Goal: Task Accomplishment & Management: Complete application form

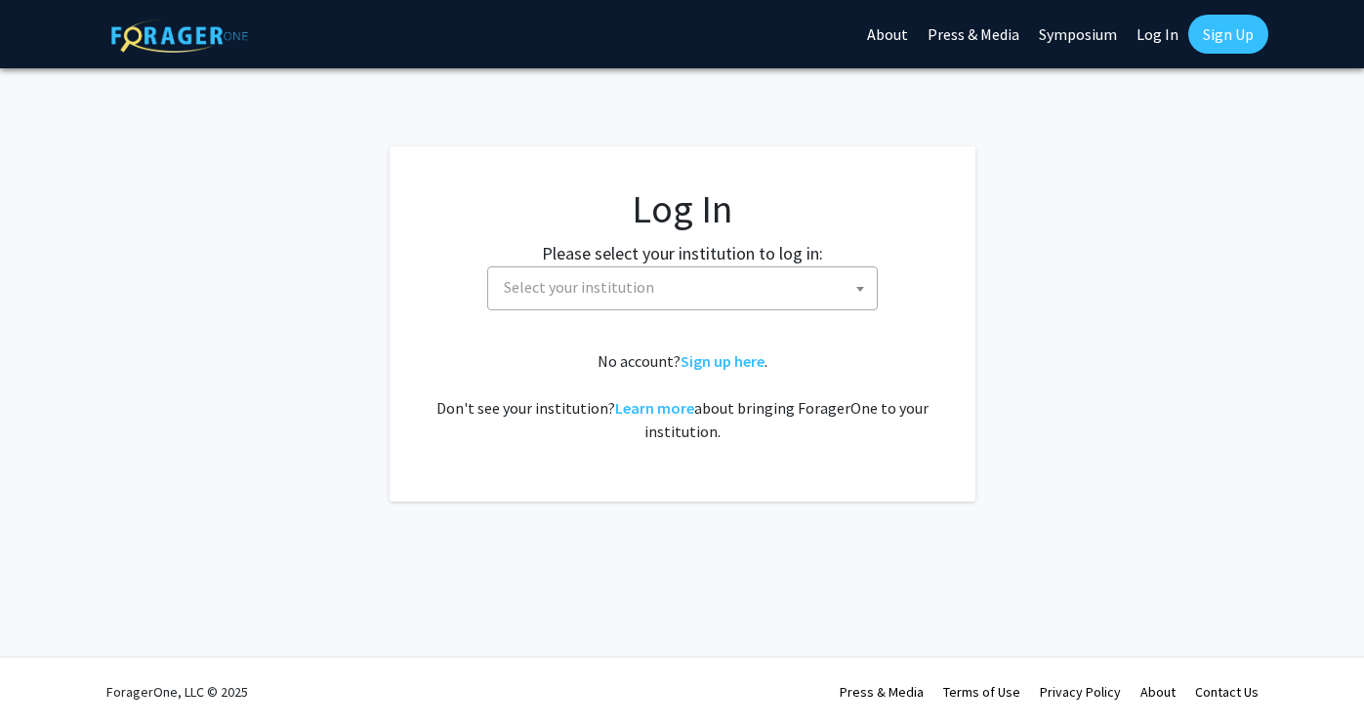
select select
click at [712, 364] on link "Sign up here" at bounding box center [722, 361] width 84 height 20
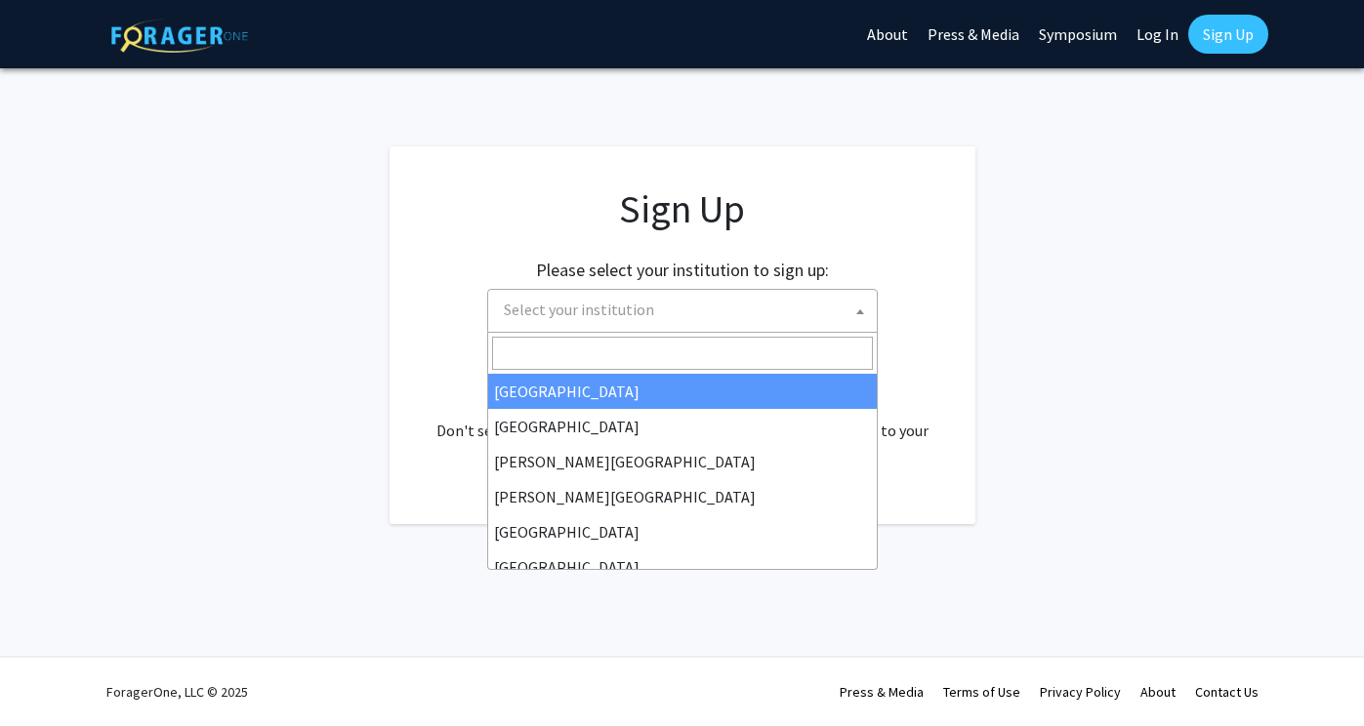
click at [678, 321] on span "Select your institution" at bounding box center [686, 310] width 381 height 40
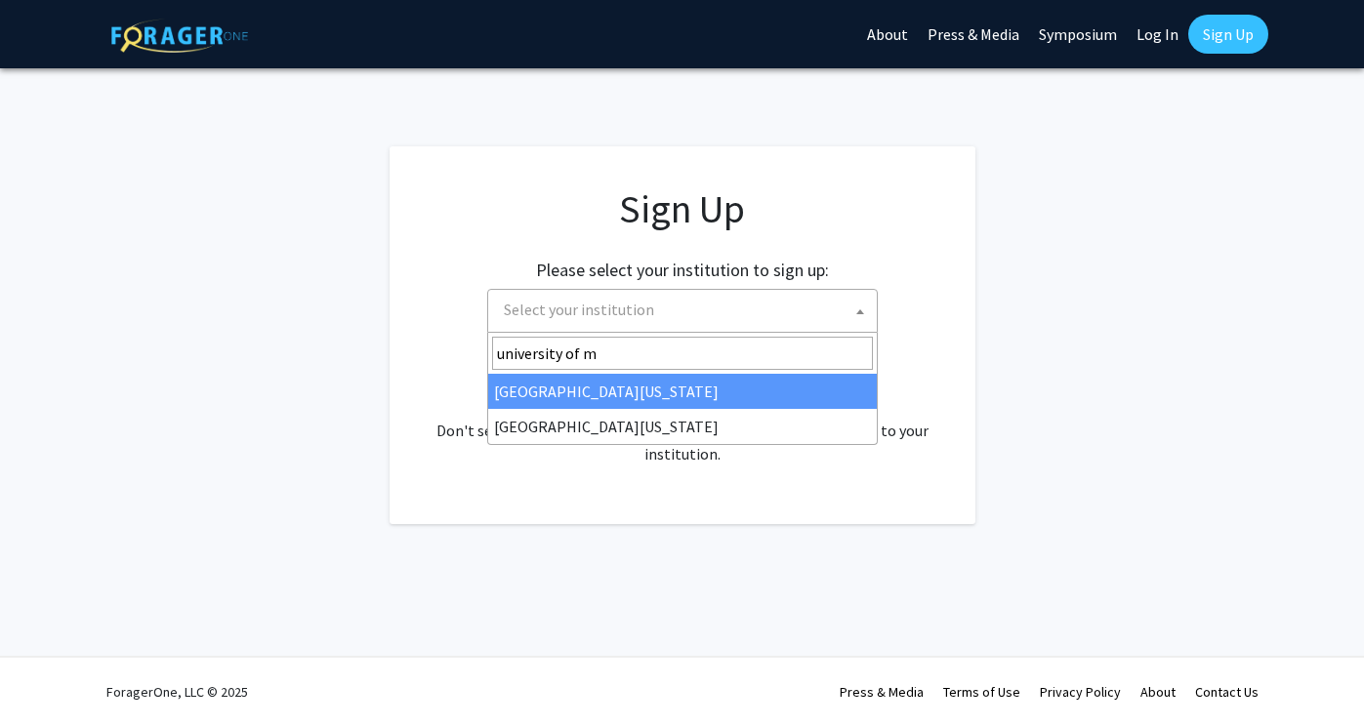
type input "university of m"
select select "31"
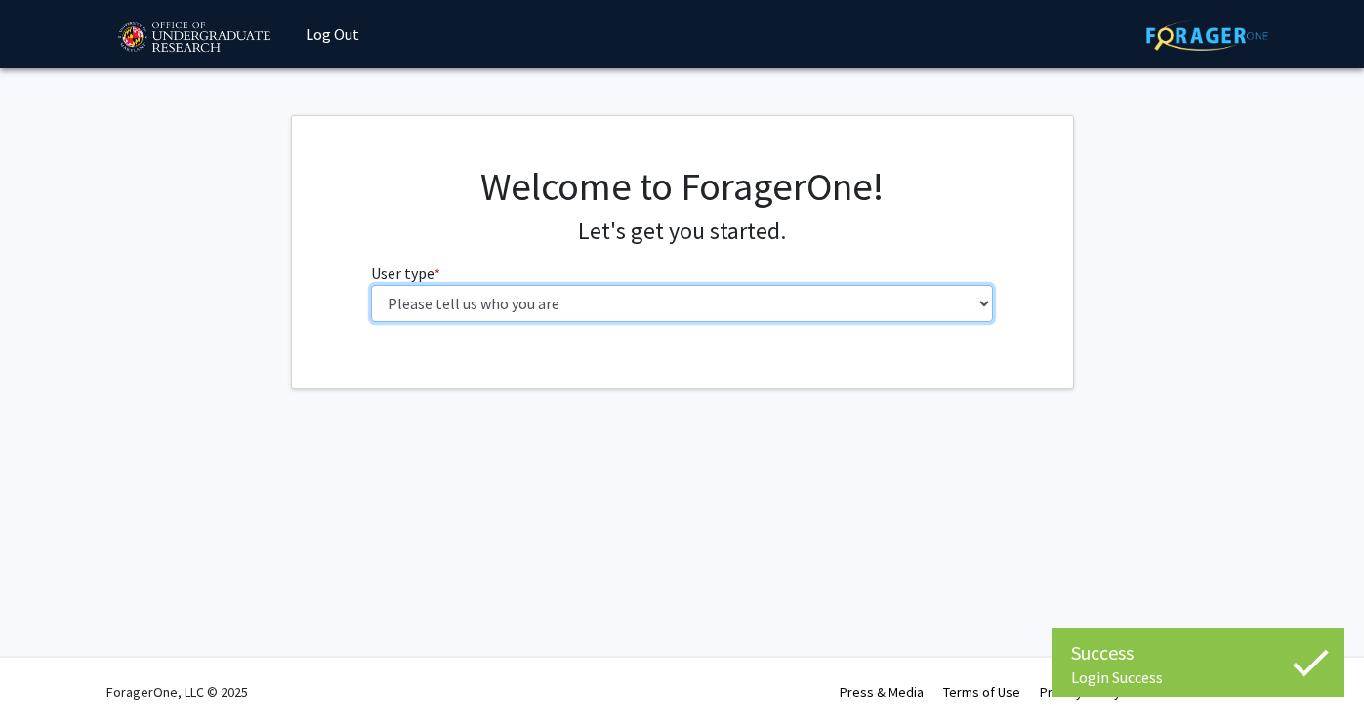
click at [633, 300] on select "Please tell us who you are Undergraduate Student Master's Student Doctoral Cand…" at bounding box center [682, 303] width 622 height 37
select select "1: undergrad"
click at [371, 285] on select "Please tell us who you are Undergraduate Student Master's Student Doctoral Cand…" at bounding box center [682, 303] width 622 height 37
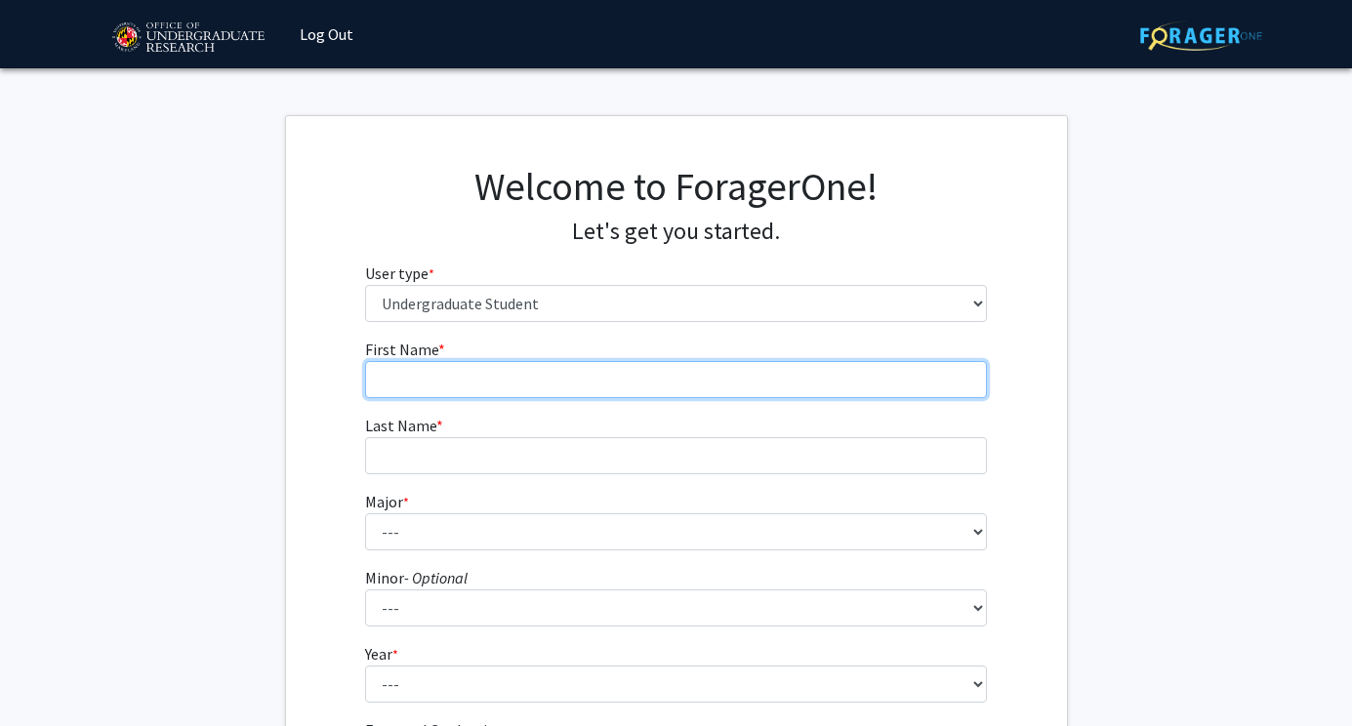
click at [718, 377] on input "First Name * required" at bounding box center [676, 379] width 622 height 37
type input "Olivia"
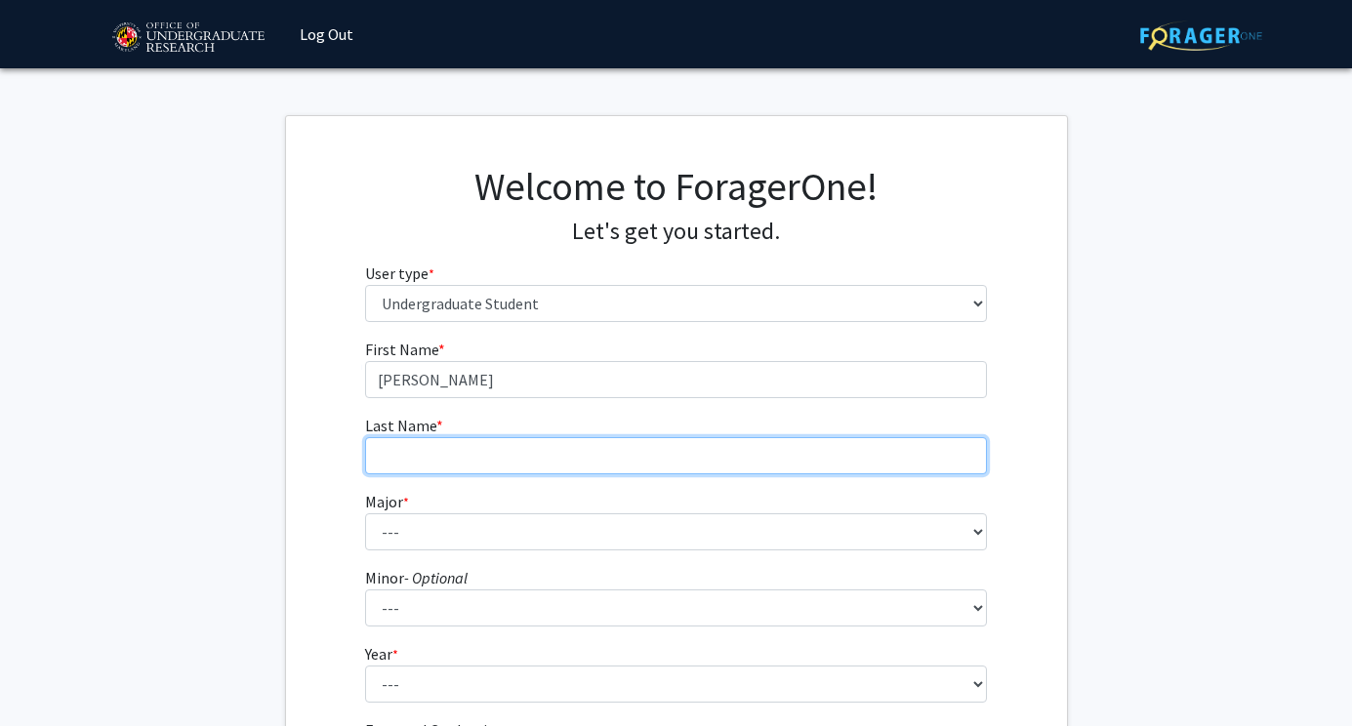
click at [641, 446] on input "Last Name * required" at bounding box center [676, 455] width 622 height 37
type input "Dick"
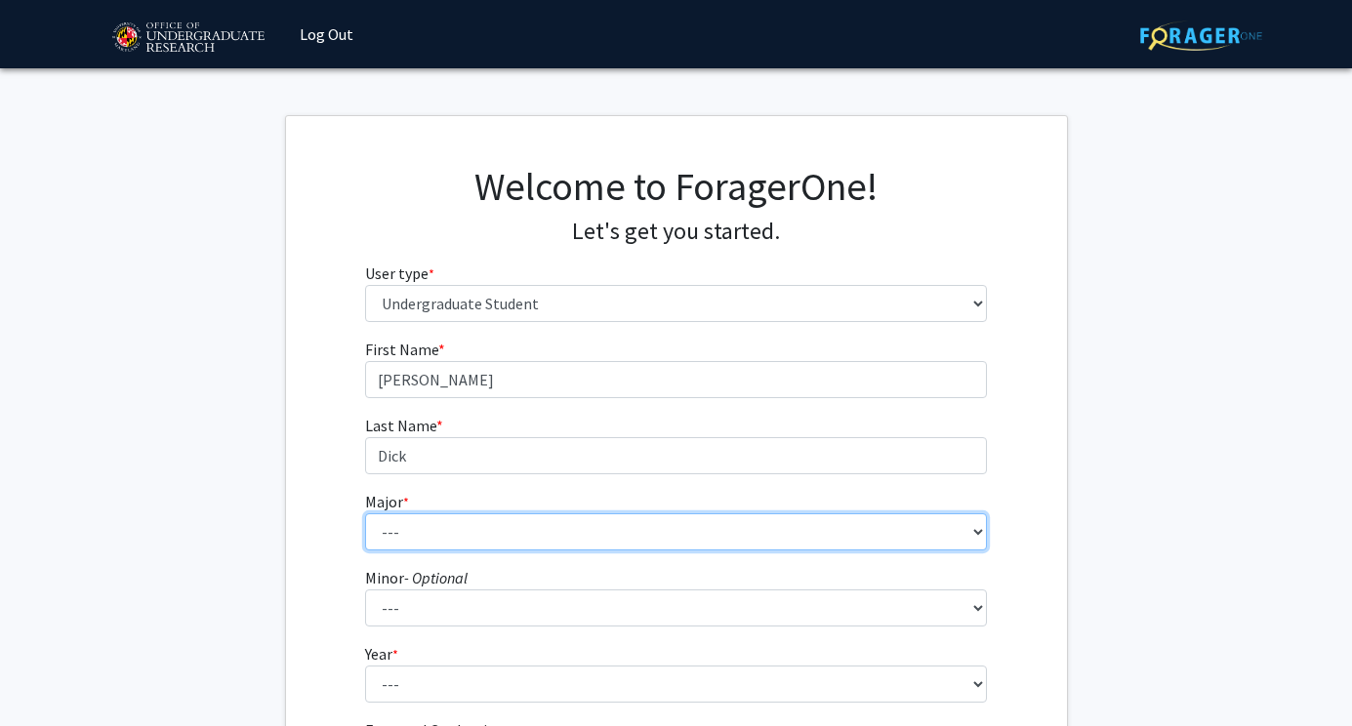
click at [428, 541] on select "--- Accounting Aerospace Engineering African American and Africana Studies Agri…" at bounding box center [676, 531] width 622 height 37
select select "7: 2308"
click at [365, 513] on select "--- Accounting Aerospace Engineering African American and Africana Studies Agri…" at bounding box center [676, 531] width 622 height 37
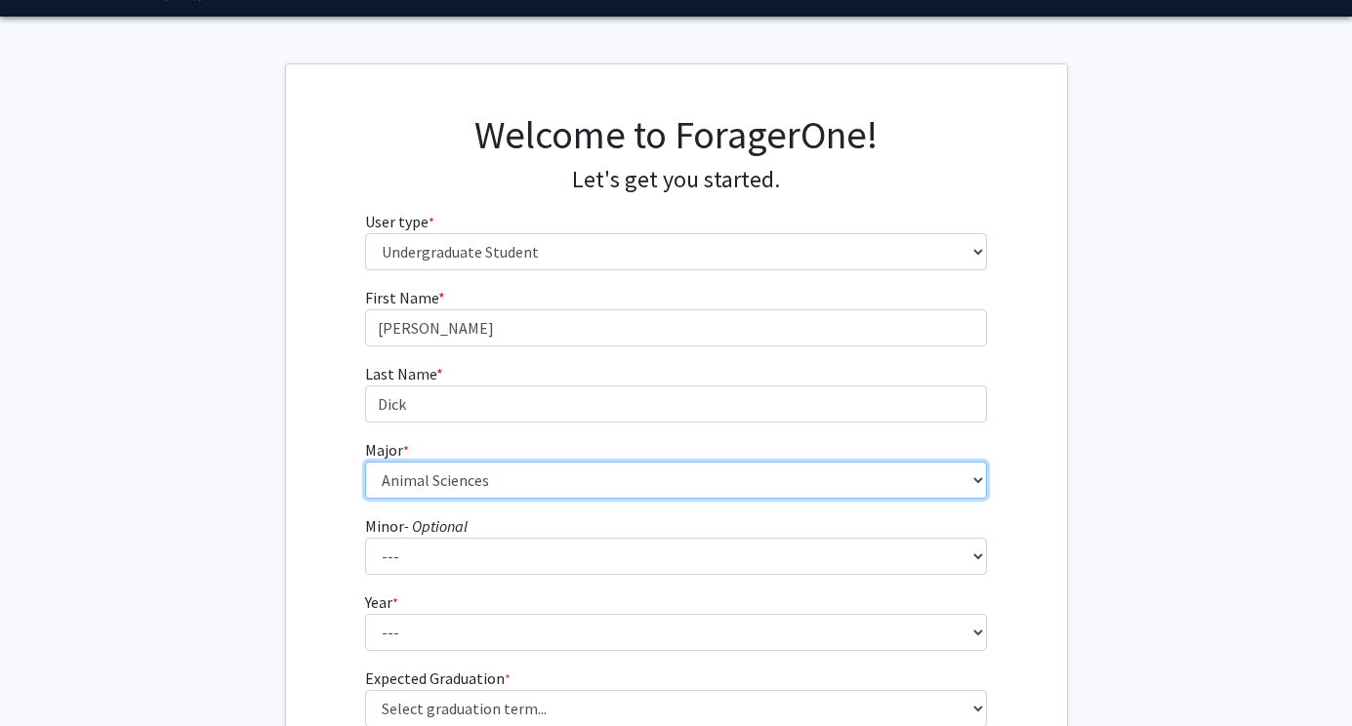
scroll to position [67, 0]
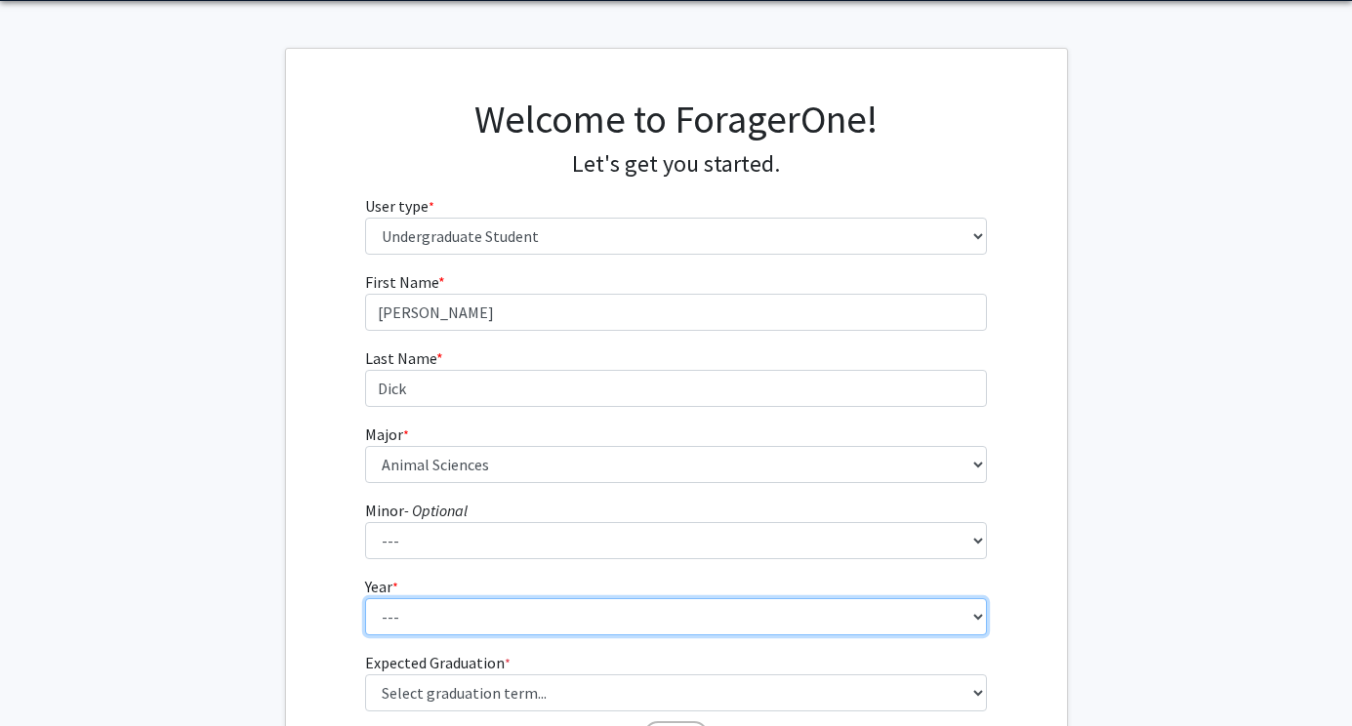
click at [481, 624] on select "--- First-year Sophomore Junior Senior Postbaccalaureate Certificate" at bounding box center [676, 616] width 622 height 37
select select "1: first-year"
click at [365, 598] on select "--- First-year Sophomore Junior Senior Postbaccalaureate Certificate" at bounding box center [676, 616] width 622 height 37
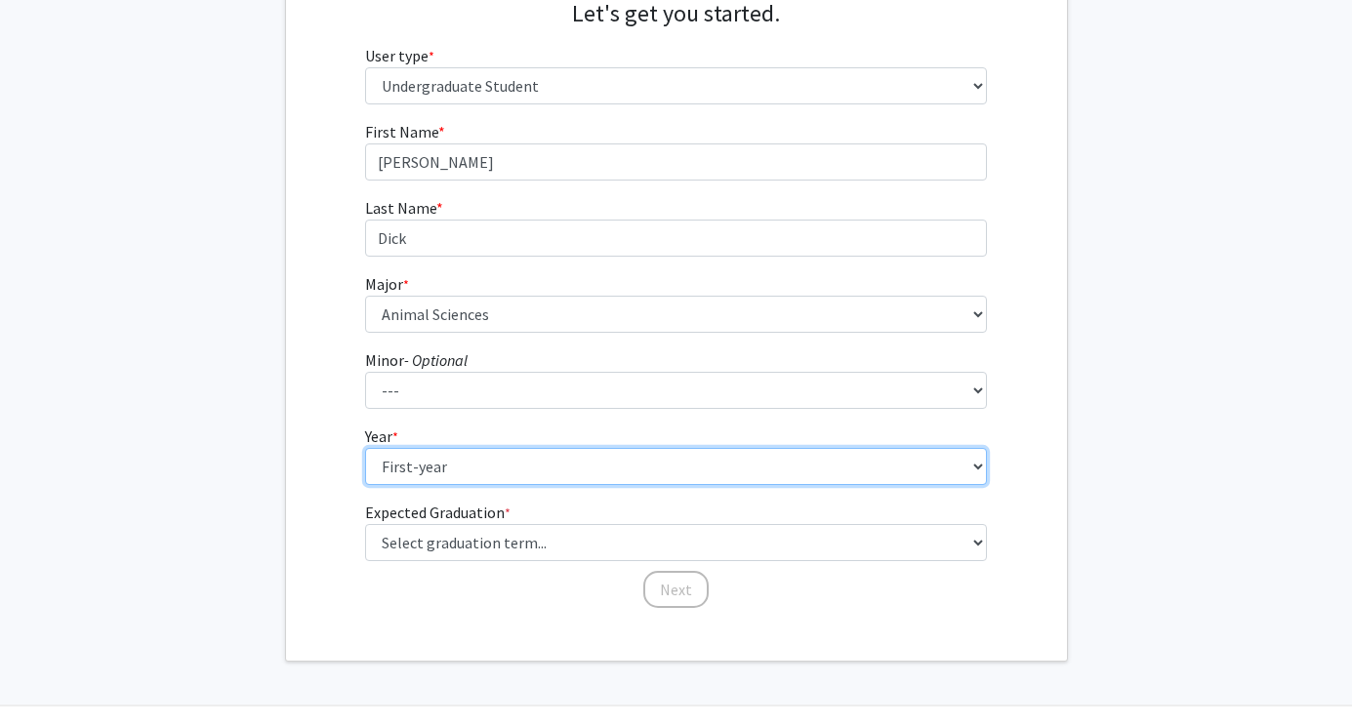
scroll to position [267, 0]
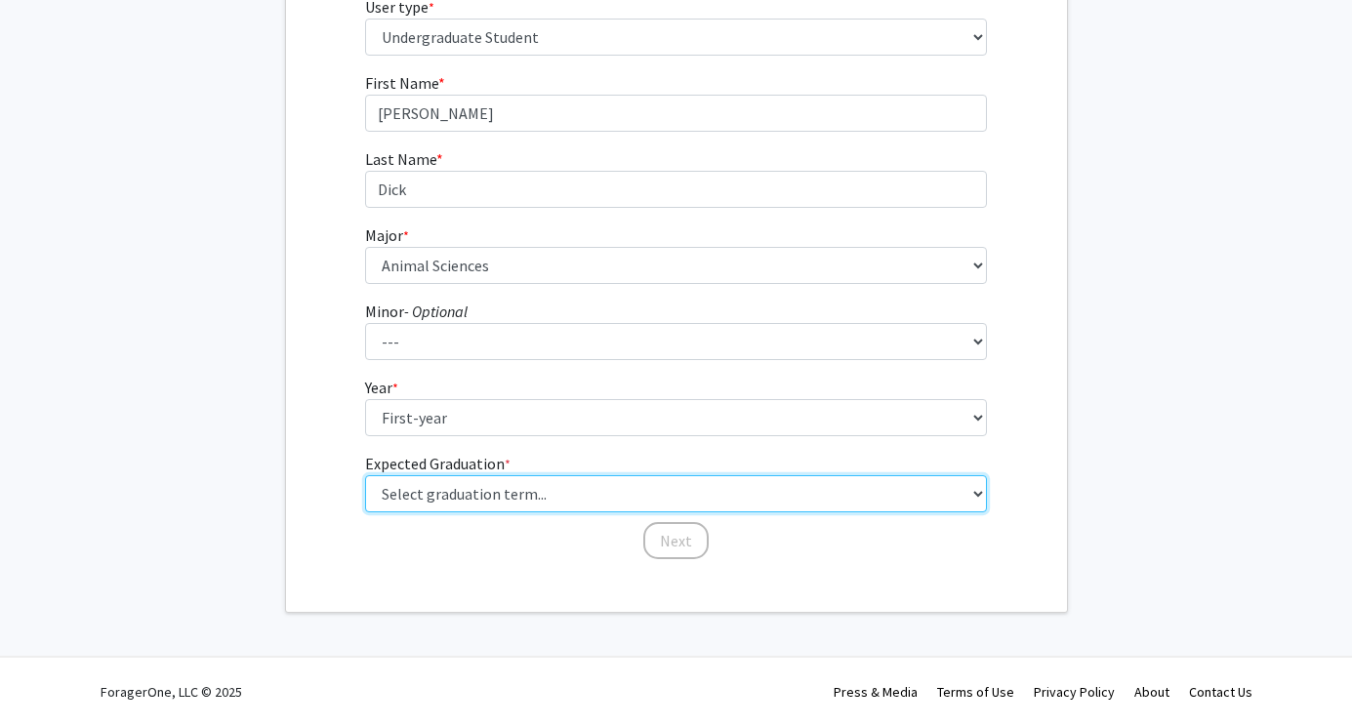
click at [496, 499] on select "Select graduation term... Spring 2025 Summer 2025 Fall 2025 Winter 2025 Spring …" at bounding box center [676, 493] width 622 height 37
select select "17: spring_2029"
click at [365, 475] on select "Select graduation term... Spring 2025 Summer 2025 Fall 2025 Winter 2025 Spring …" at bounding box center [676, 493] width 622 height 37
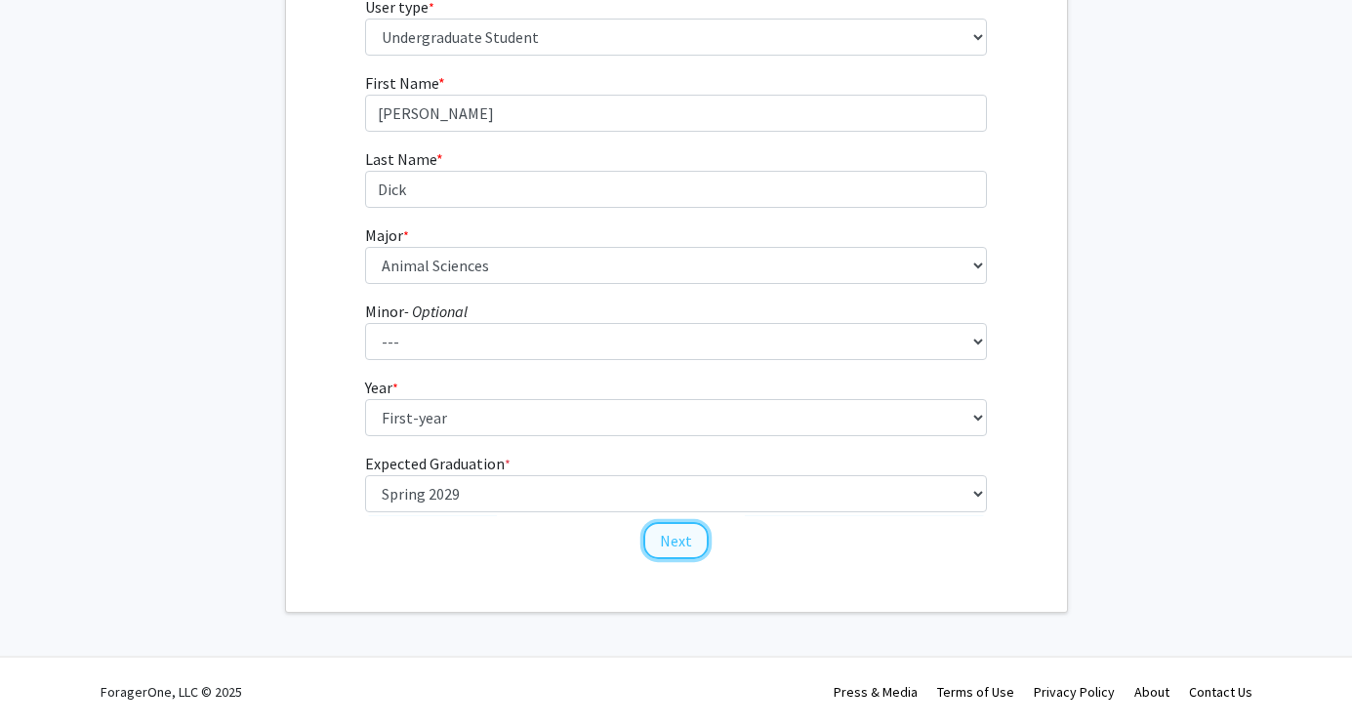
click at [681, 543] on button "Next" at bounding box center [675, 540] width 65 height 37
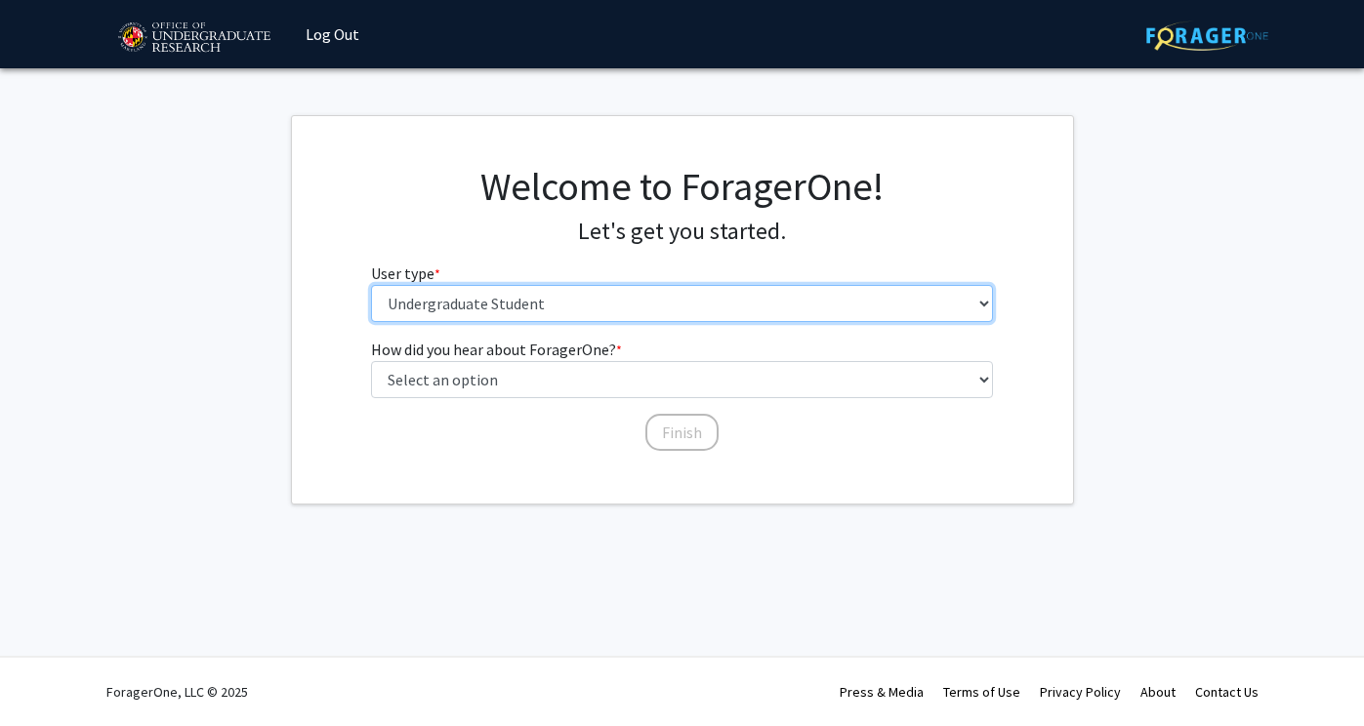
click at [676, 302] on select "Please tell us who you are Undergraduate Student Master's Student Doctoral Cand…" at bounding box center [682, 303] width 622 height 37
click at [371, 285] on select "Please tell us who you are Undergraduate Student Master's Student Doctoral Cand…" at bounding box center [682, 303] width 622 height 37
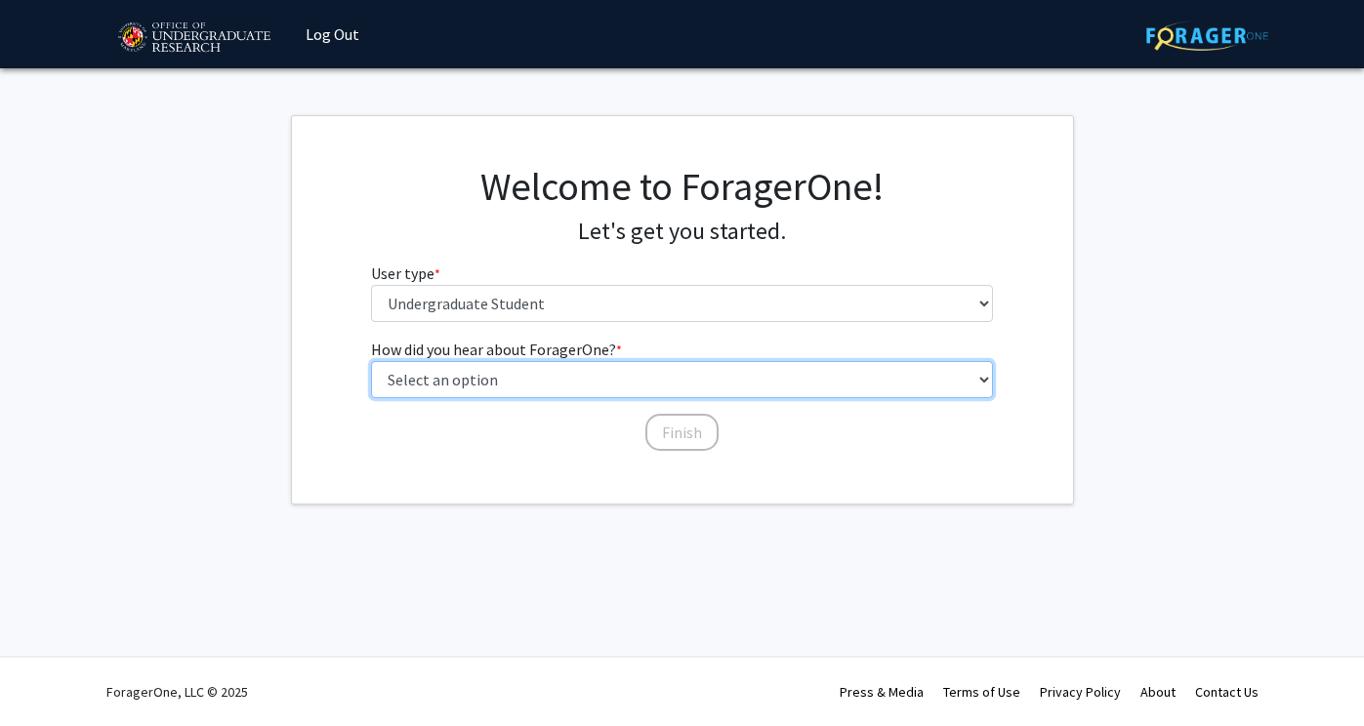
click at [680, 376] on select "Select an option Peer/student recommendation Faculty/staff recommendation Unive…" at bounding box center [682, 379] width 622 height 37
click at [371, 361] on select "Select an option Peer/student recommendation Faculty/staff recommendation Unive…" at bounding box center [682, 379] width 622 height 37
click at [674, 395] on select "Select an option Peer/student recommendation Faculty/staff recommendation Unive…" at bounding box center [682, 379] width 622 height 37
select select "4: university_email"
click at [371, 361] on select "Select an option Peer/student recommendation Faculty/staff recommendation Unive…" at bounding box center [682, 379] width 622 height 37
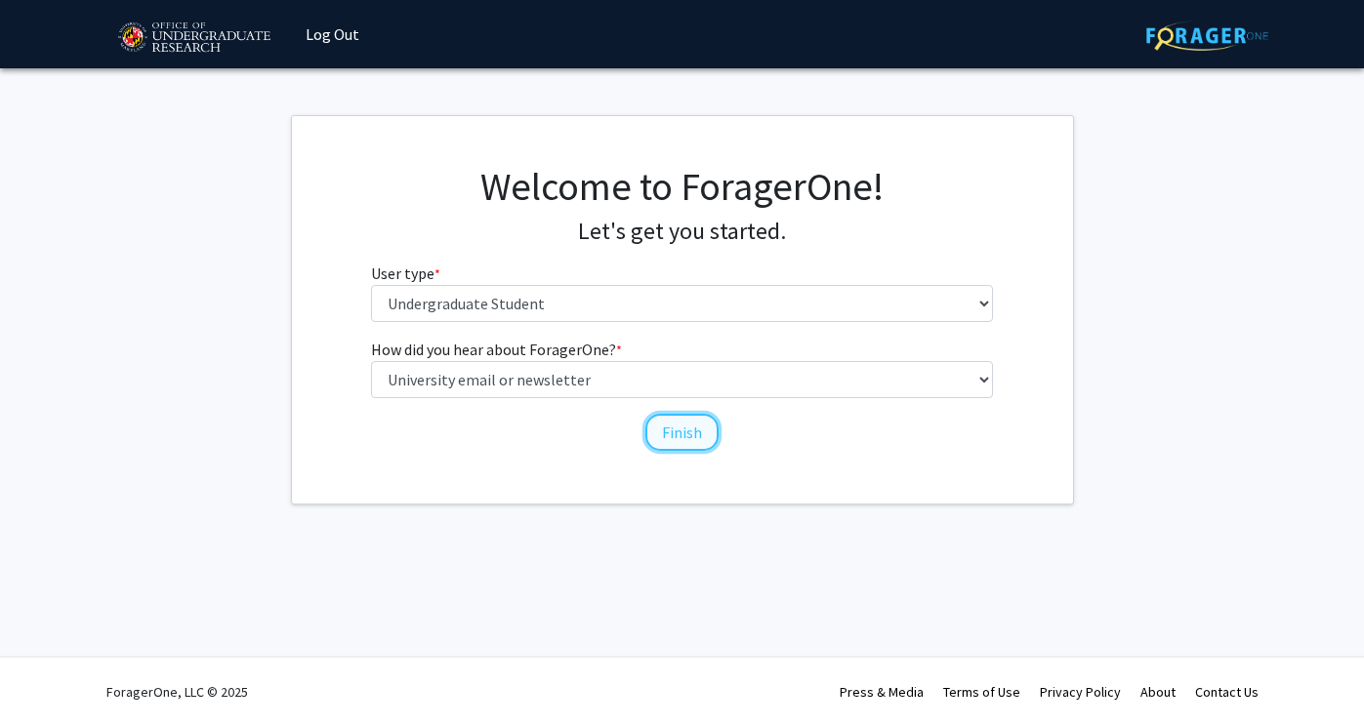
click at [657, 427] on button "Finish" at bounding box center [681, 432] width 73 height 37
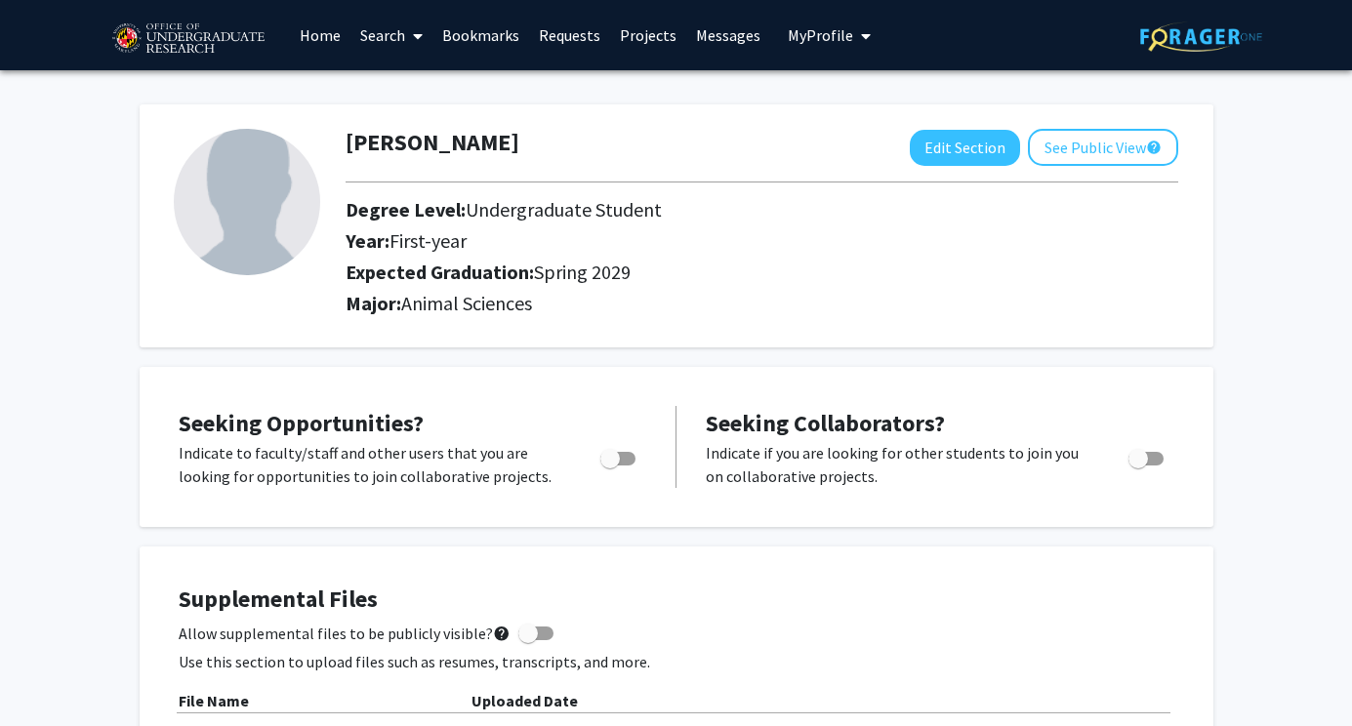
click at [620, 458] on span "Toggle" at bounding box center [617, 459] width 35 height 14
click at [610, 466] on input "Are you actively seeking opportunities?" at bounding box center [609, 466] width 1 height 1
checkbox input "true"
click at [399, 37] on link "Search" at bounding box center [391, 35] width 82 height 68
click at [420, 89] on span "Faculty/Staff" at bounding box center [422, 89] width 144 height 39
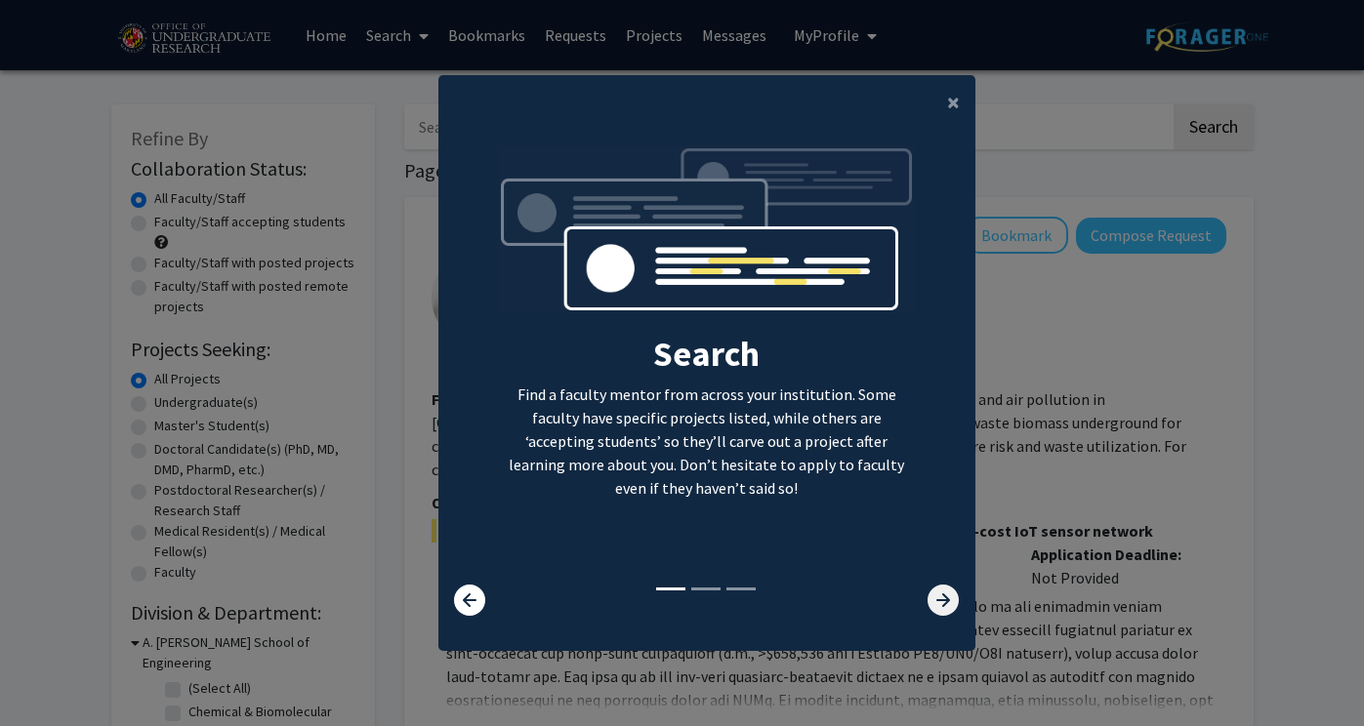
click at [947, 591] on icon at bounding box center [942, 600] width 31 height 31
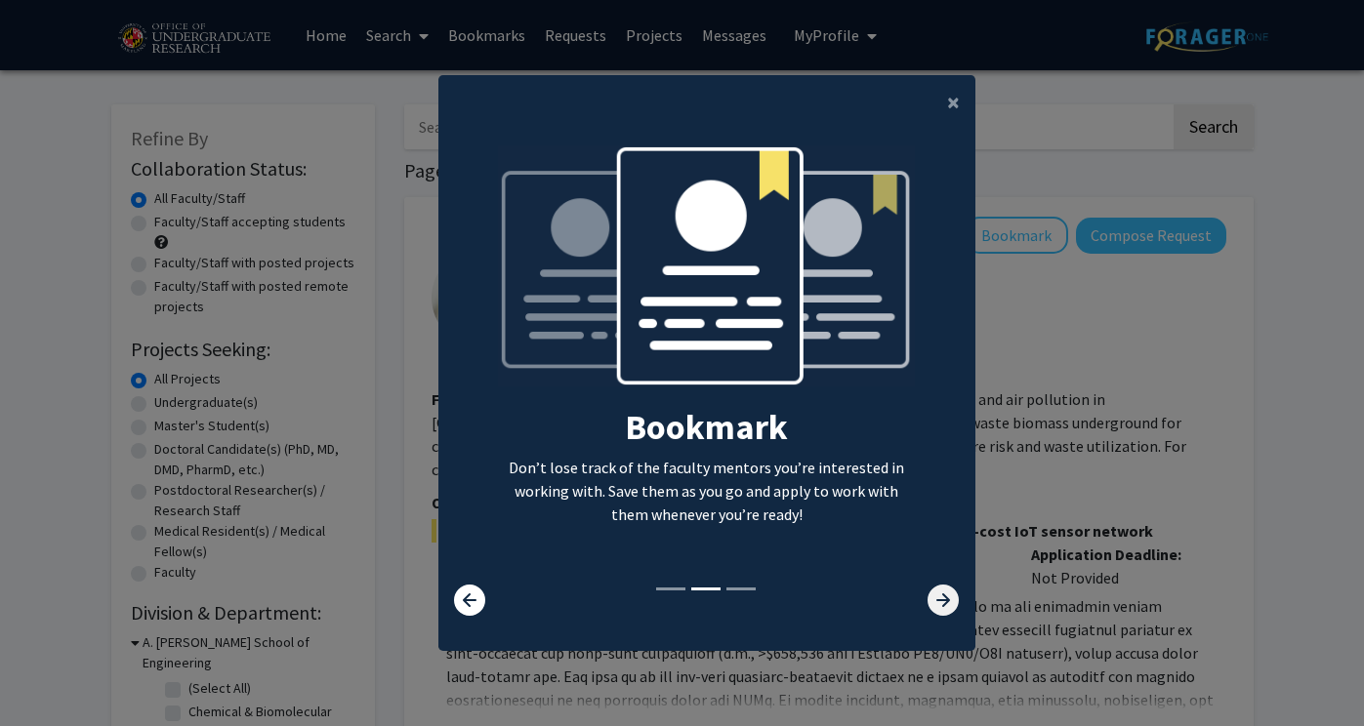
click at [947, 591] on icon at bounding box center [942, 600] width 31 height 31
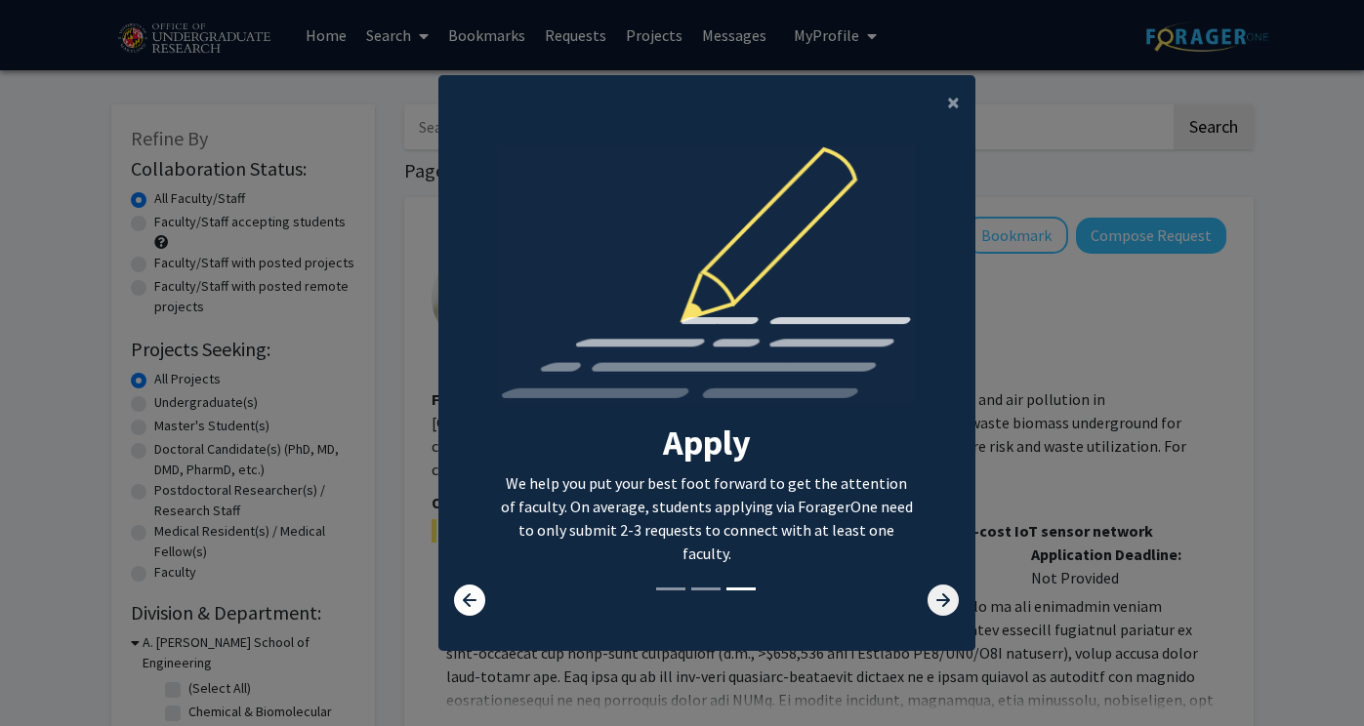
click at [947, 591] on icon at bounding box center [942, 600] width 31 height 31
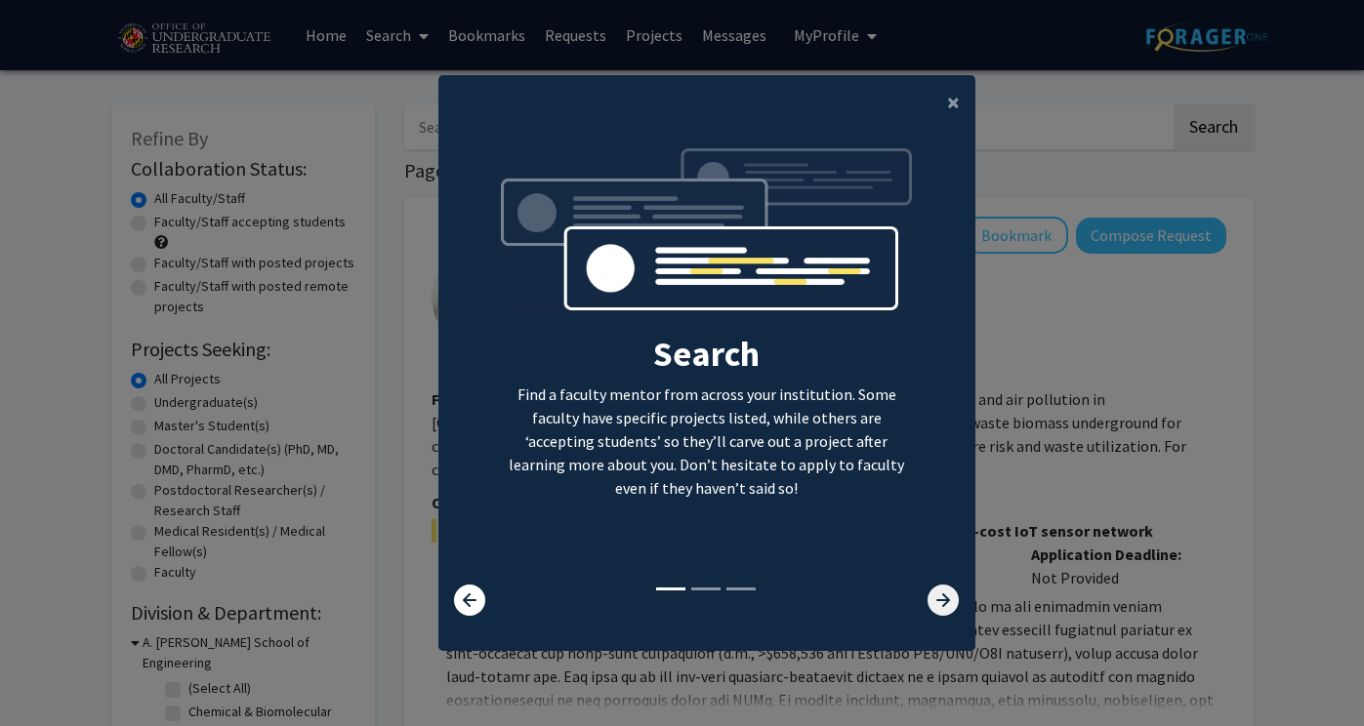
click at [947, 591] on icon at bounding box center [942, 600] width 31 height 31
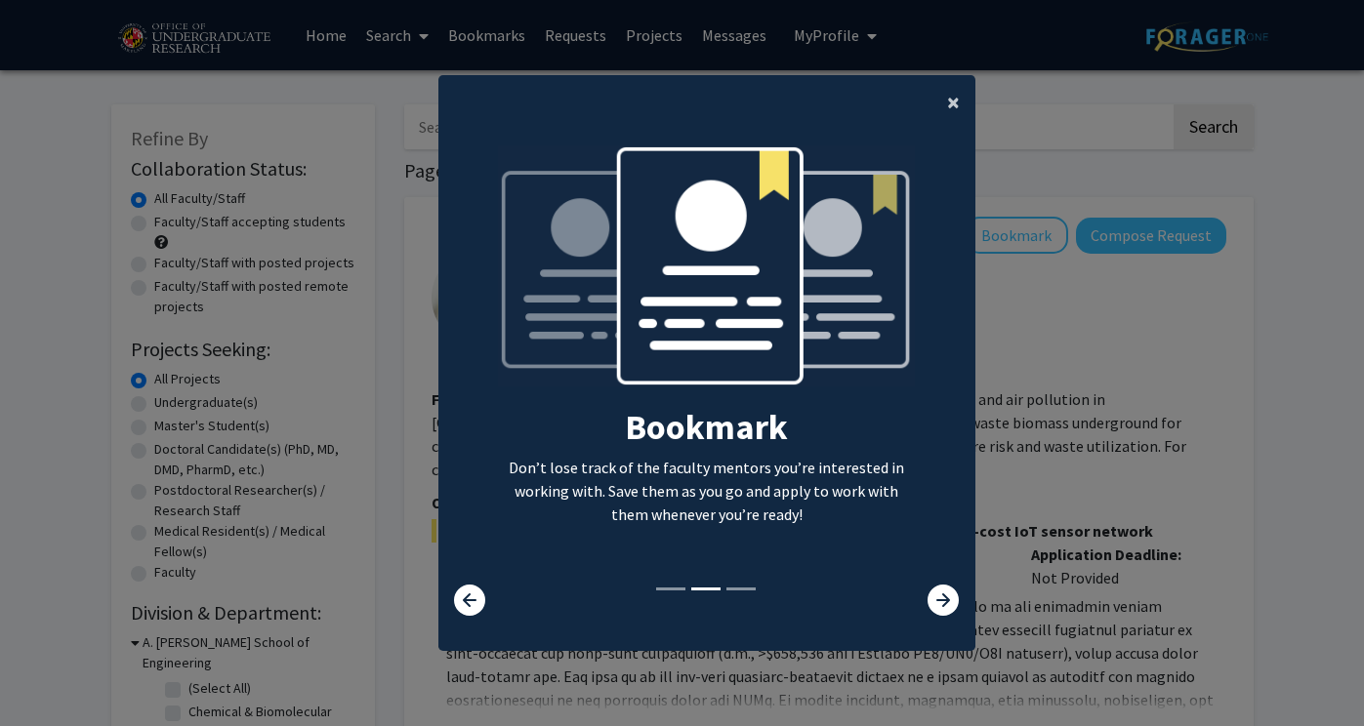
click at [950, 105] on span "×" at bounding box center [953, 102] width 13 height 30
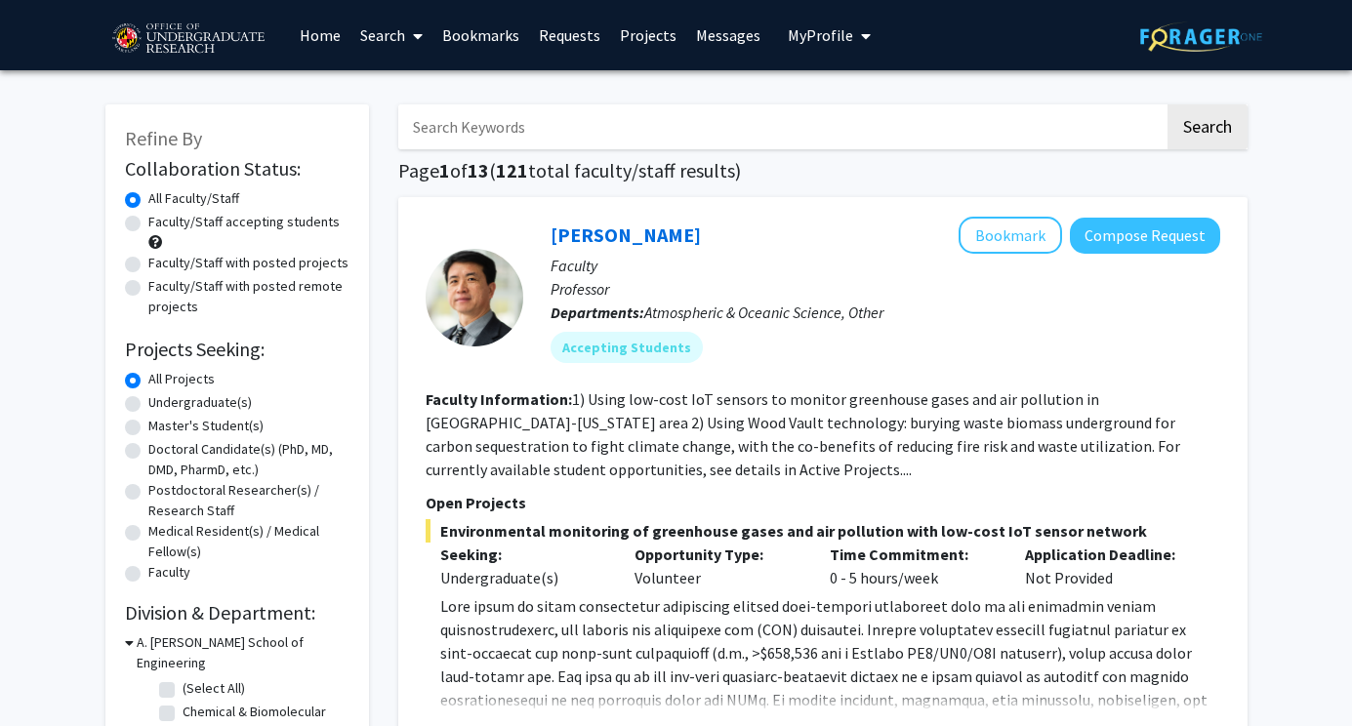
click at [157, 405] on label "Undergraduate(s)" at bounding box center [199, 402] width 103 height 21
click at [157, 405] on input "Undergraduate(s)" at bounding box center [154, 398] width 13 height 13
radio input "true"
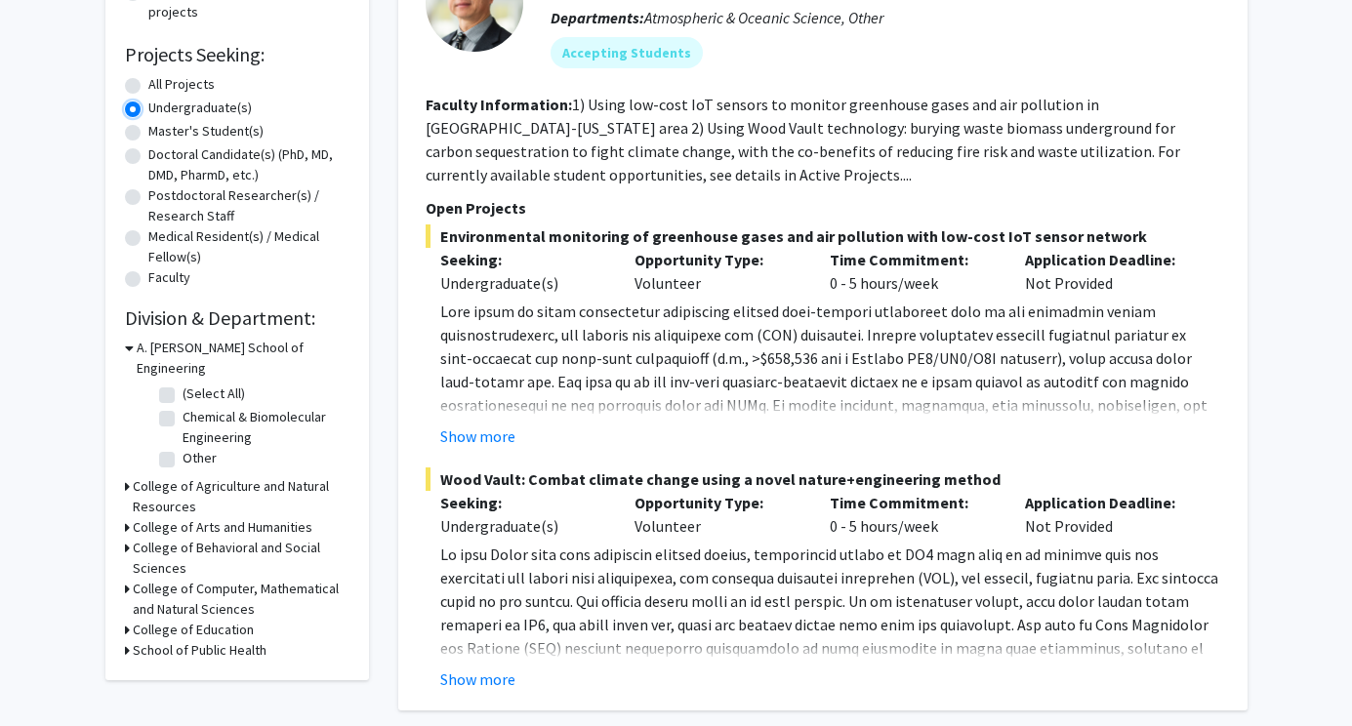
scroll to position [297, 0]
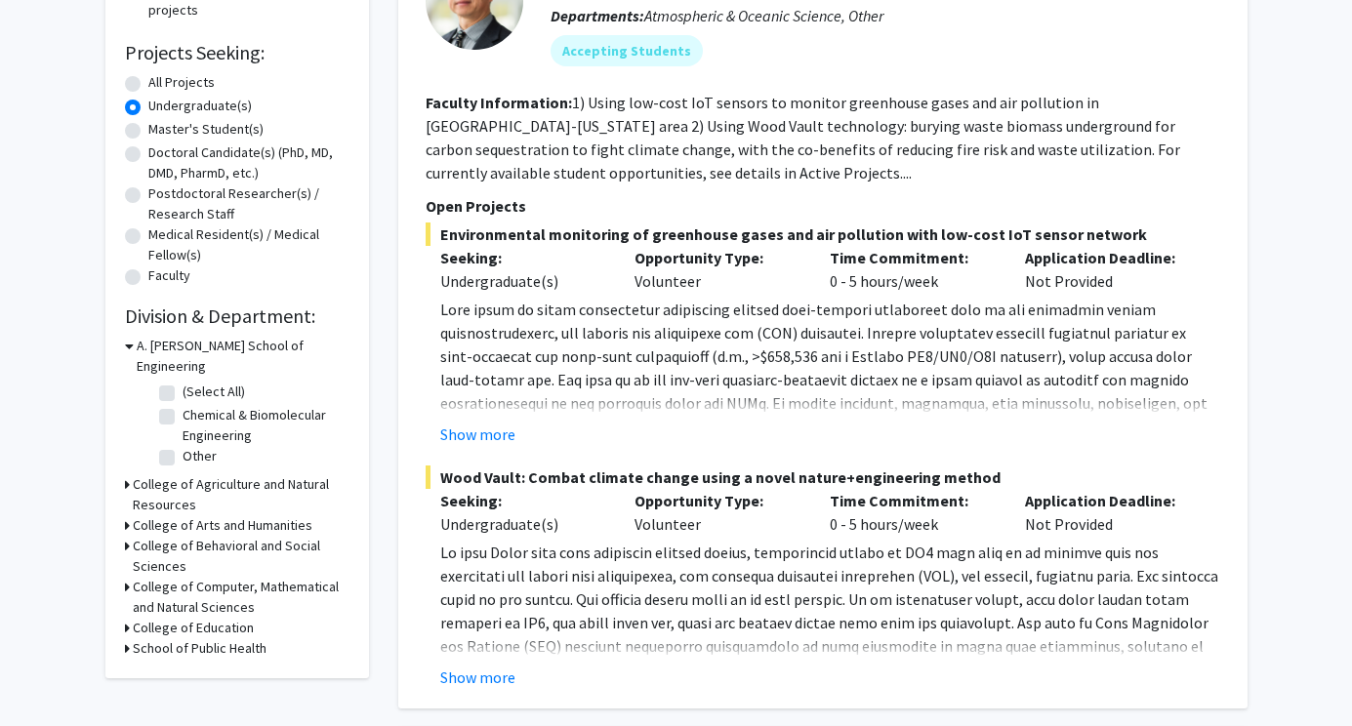
click at [122, 459] on div "Refine By Collaboration Status: Collaboration Status All Faculty/Staff Collabor…" at bounding box center [237, 243] width 264 height 871
click at [125, 474] on icon at bounding box center [127, 484] width 5 height 21
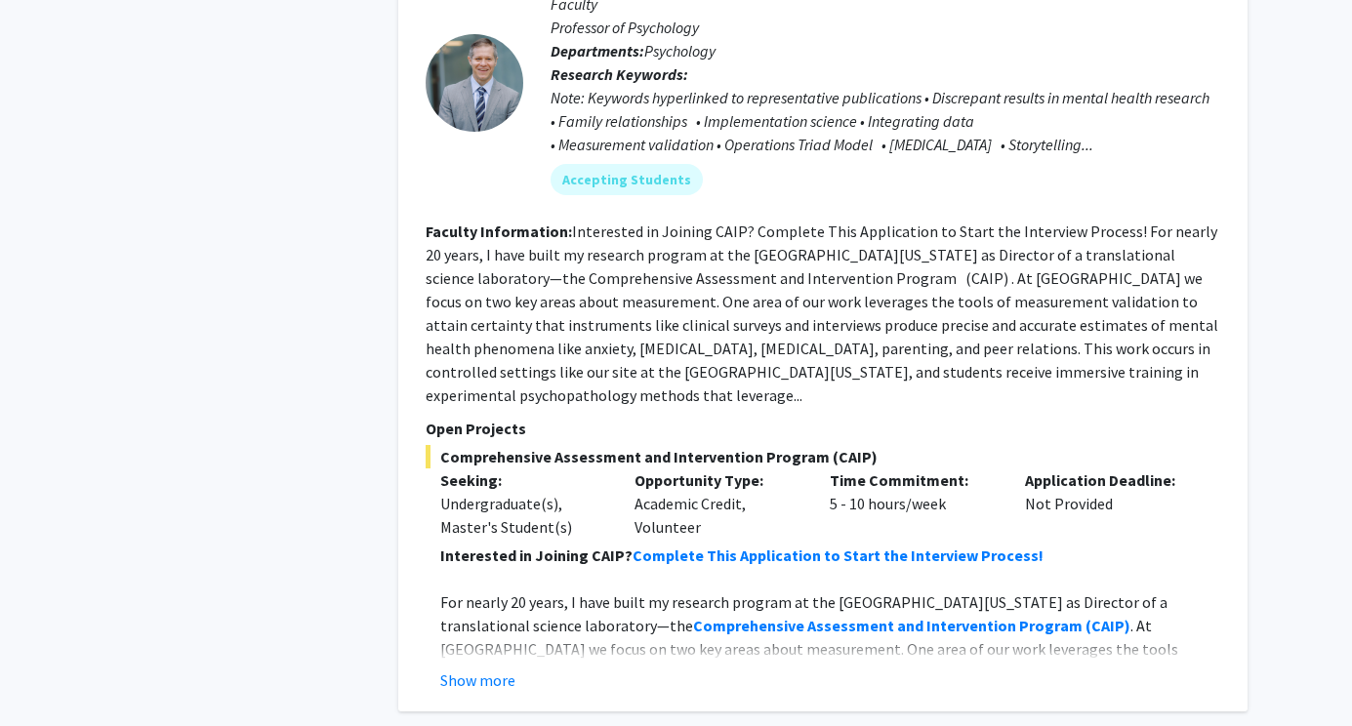
scroll to position [9605, 0]
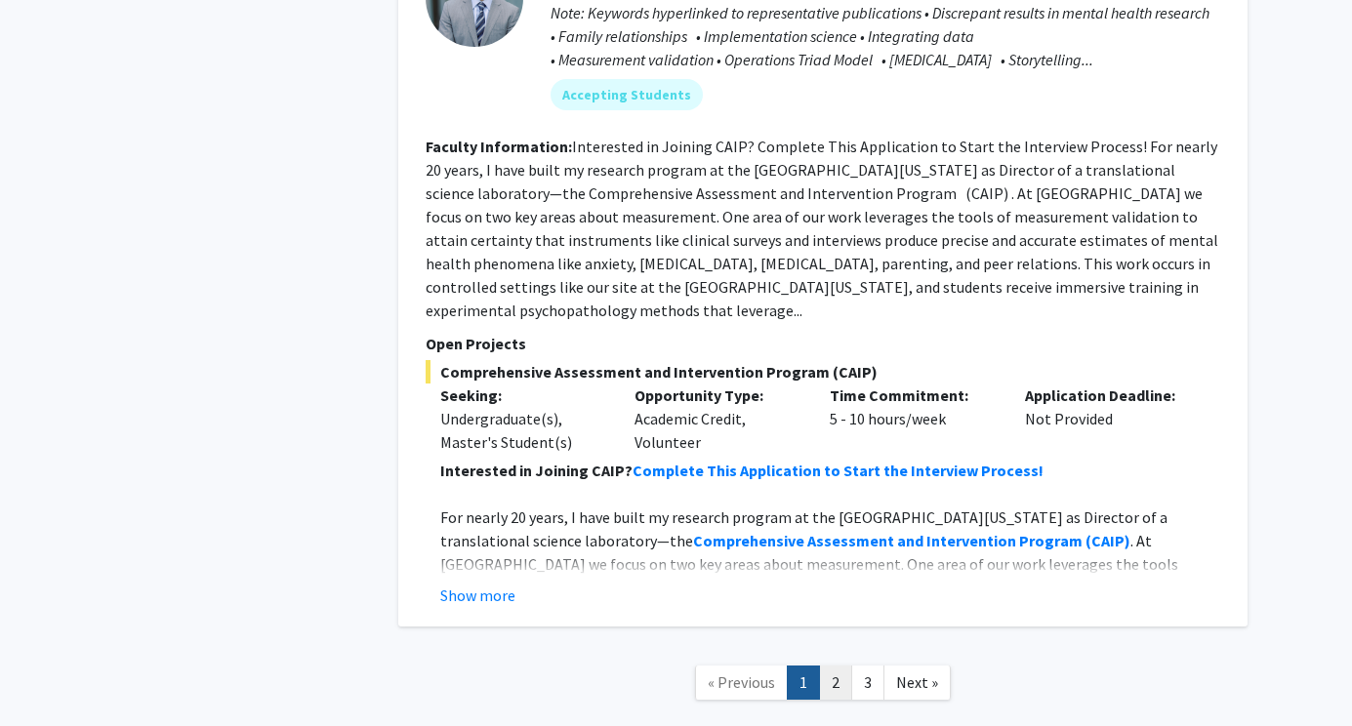
click at [835, 666] on link "2" at bounding box center [835, 683] width 33 height 34
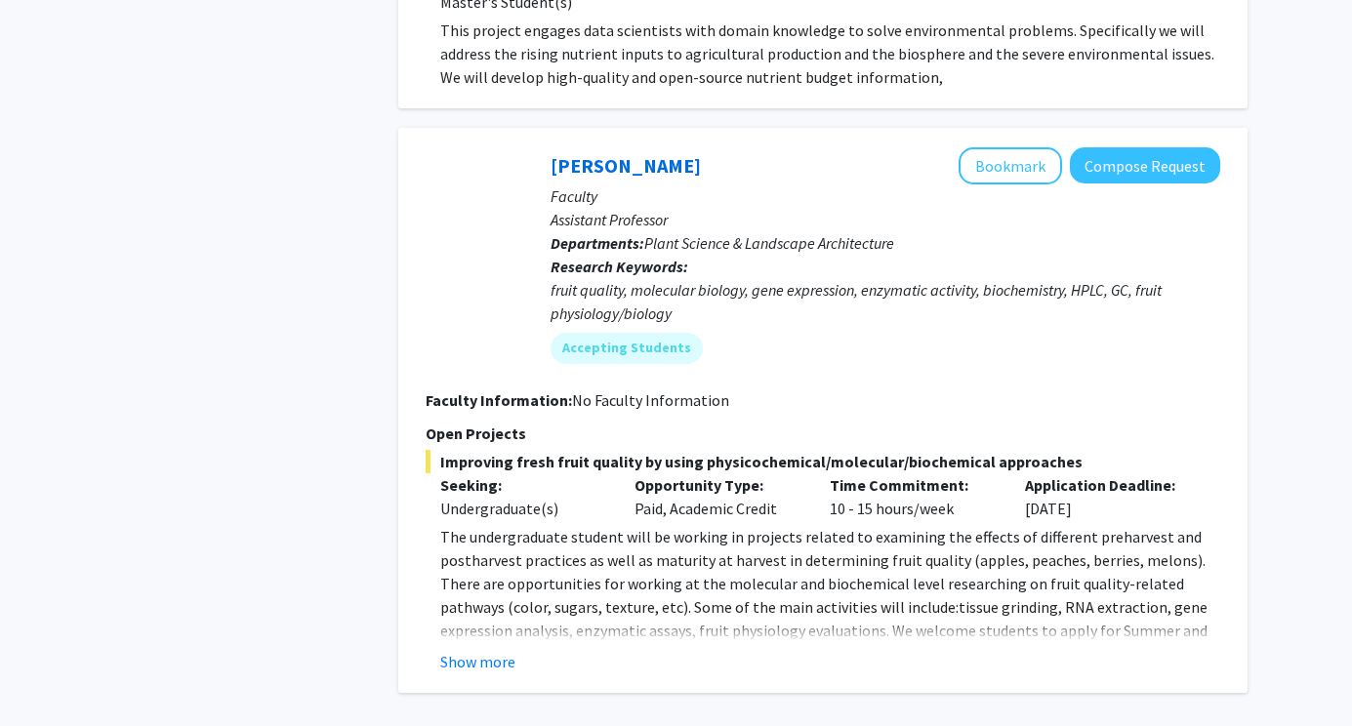
scroll to position [6765, 0]
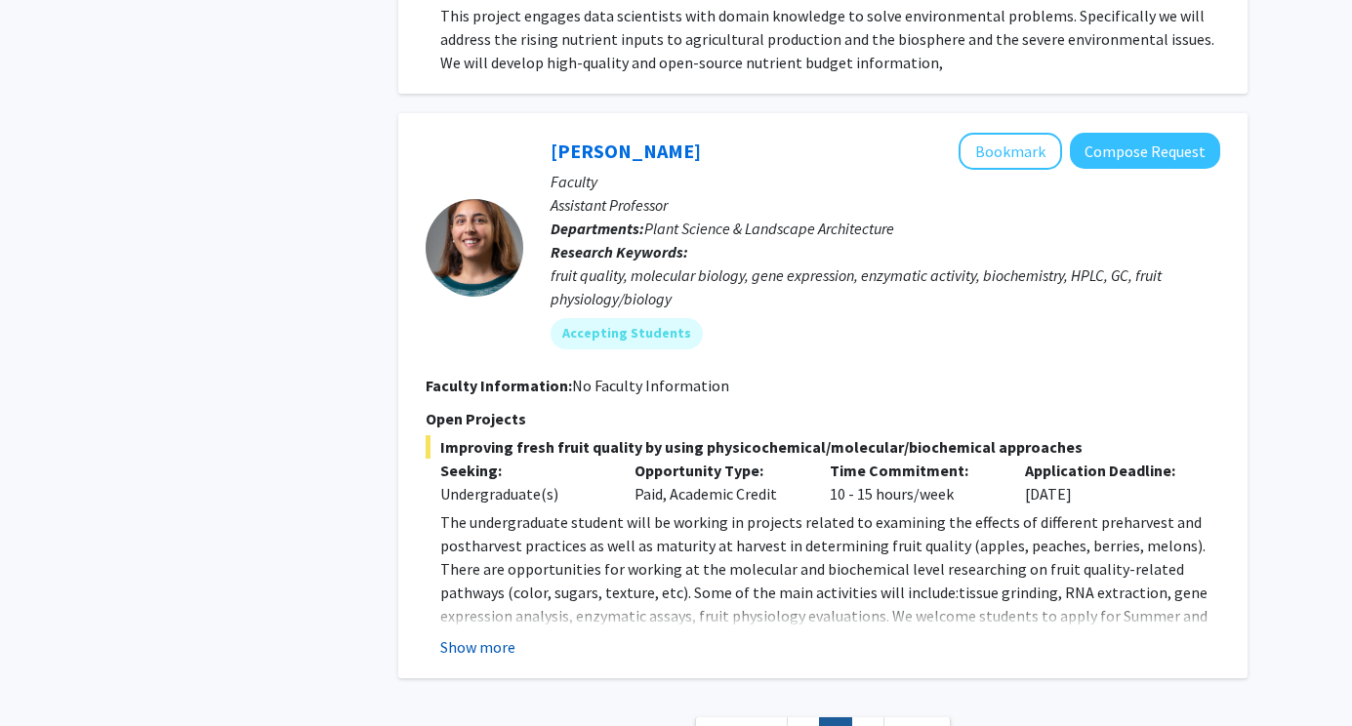
click at [489, 636] on button "Show more" at bounding box center [477, 647] width 75 height 23
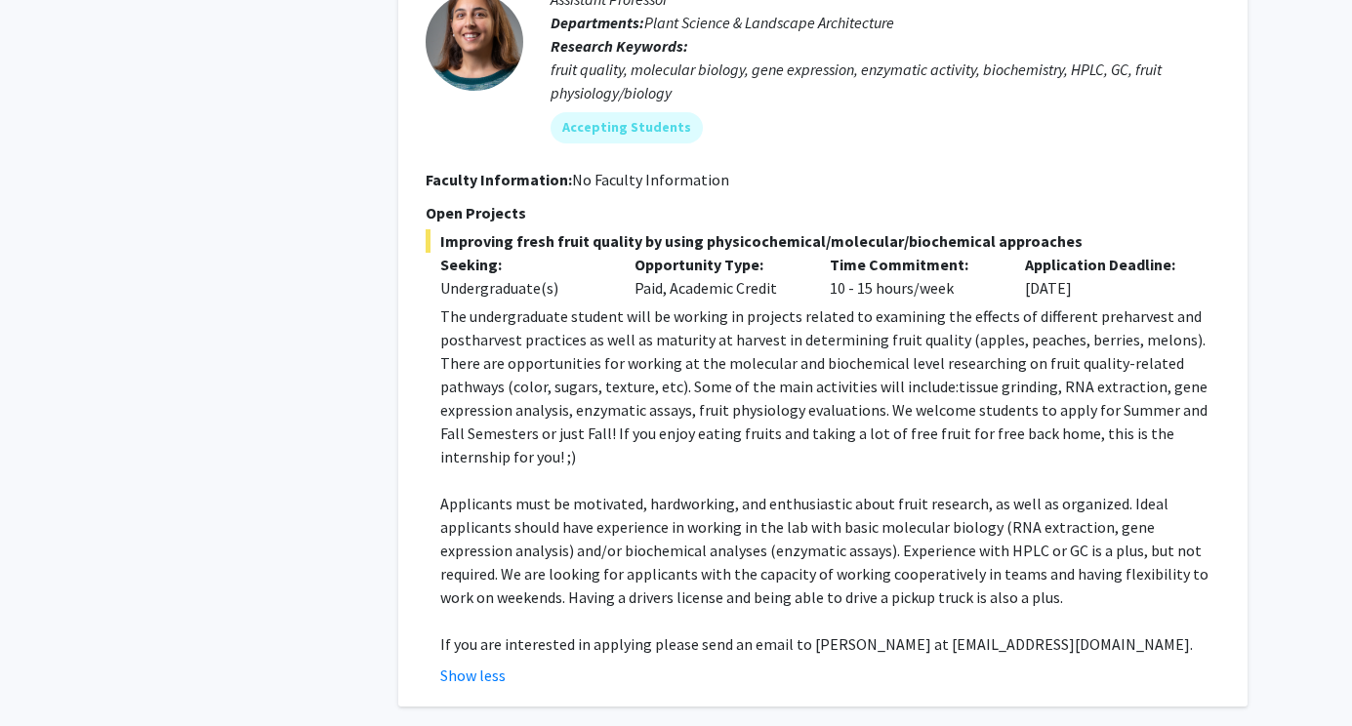
scroll to position [6979, 0]
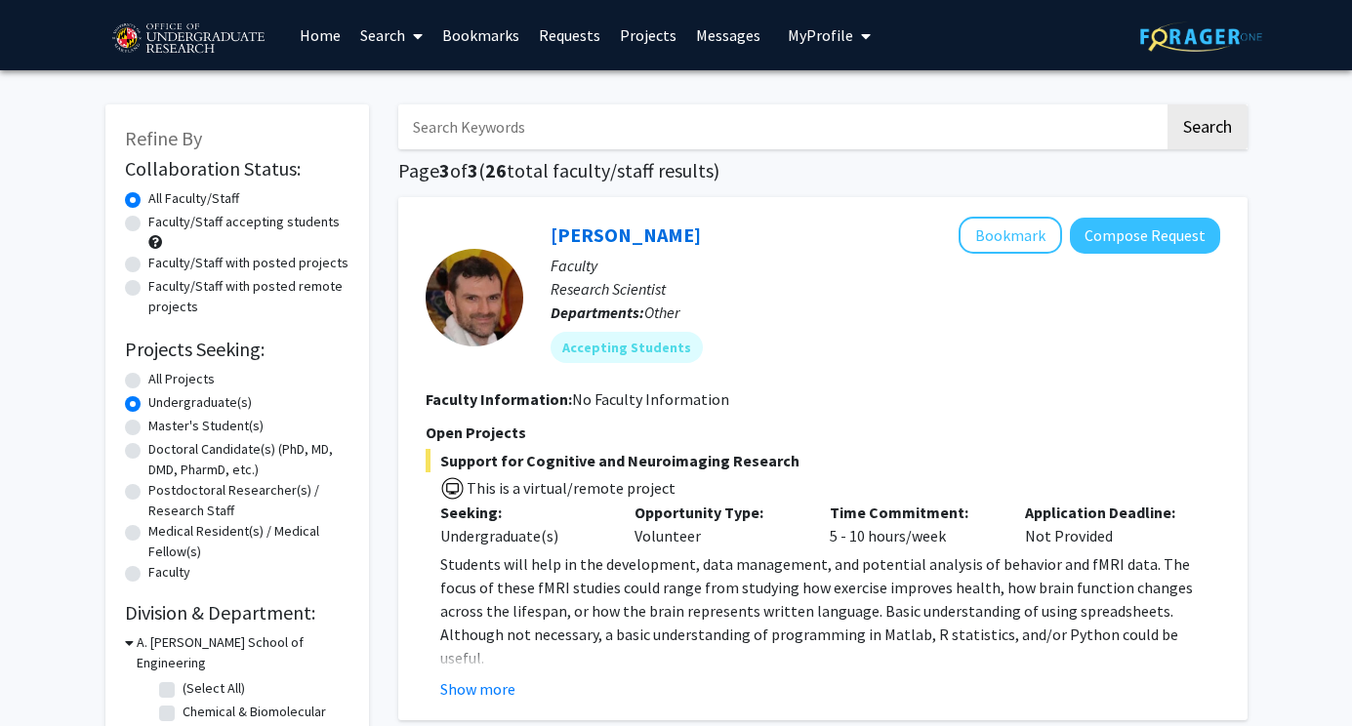
click at [416, 48] on span at bounding box center [414, 36] width 18 height 68
click at [439, 121] on span "Students" at bounding box center [409, 128] width 119 height 39
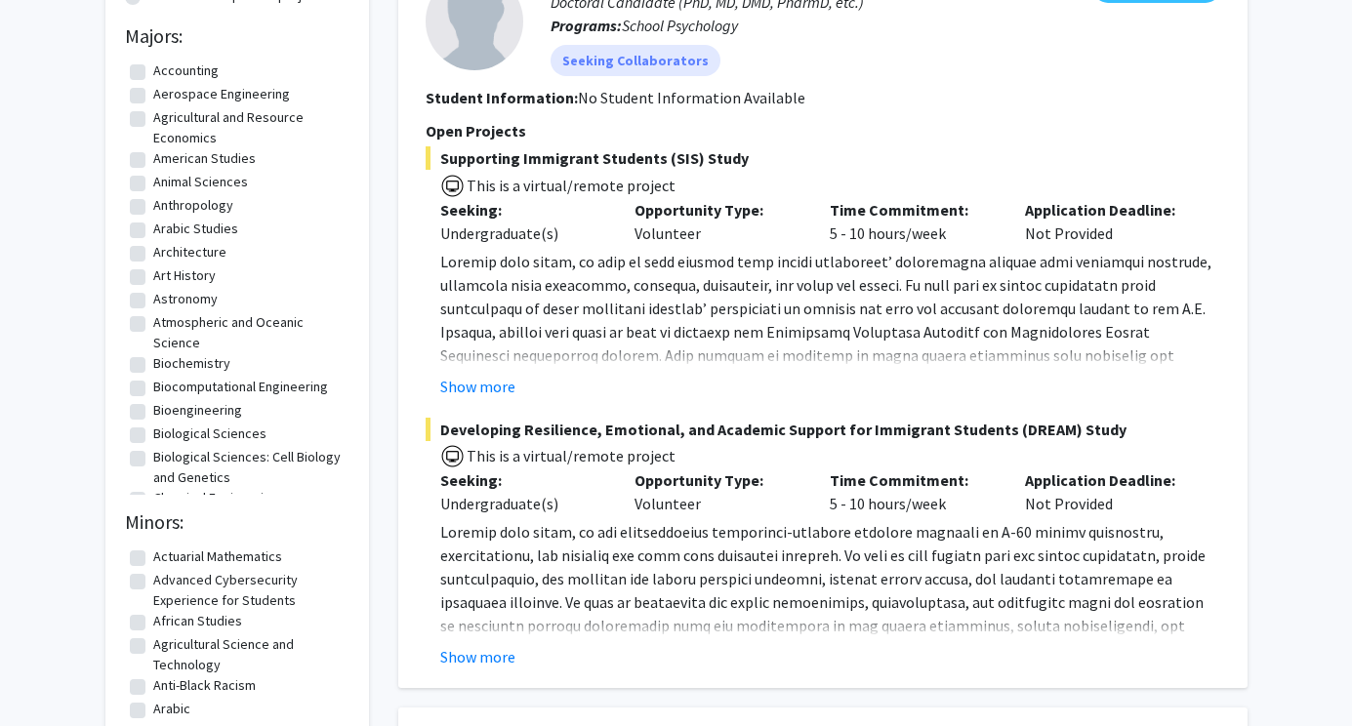
scroll to position [202, 0]
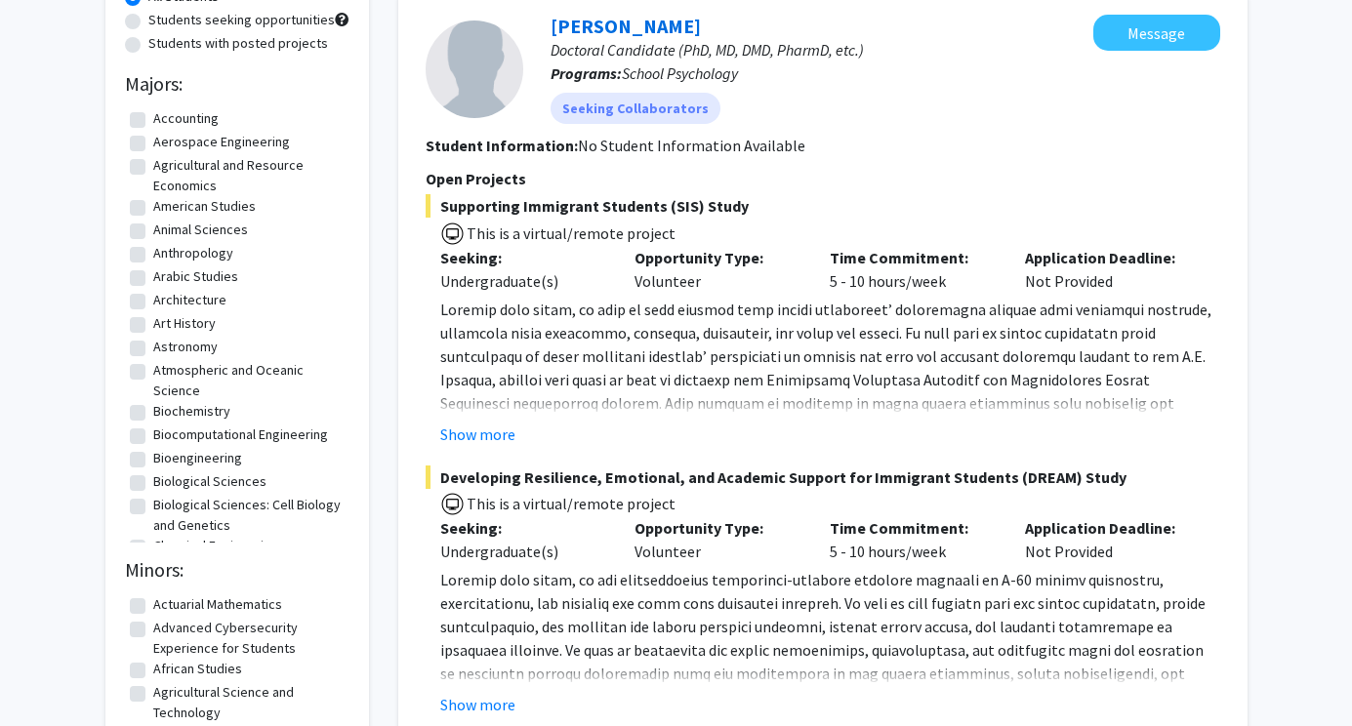
click at [228, 227] on label "Animal Sciences" at bounding box center [200, 230] width 95 height 21
click at [166, 227] on input "Animal Sciences" at bounding box center [159, 226] width 13 height 13
checkbox input "true"
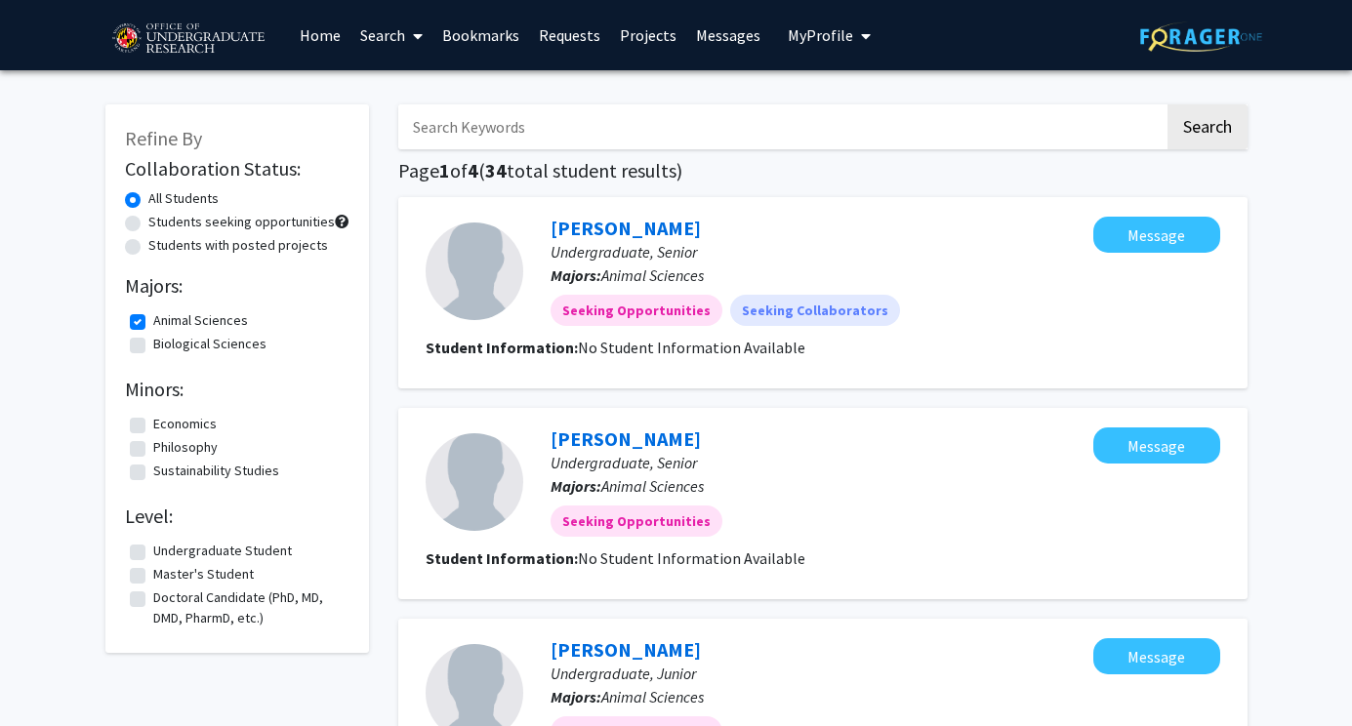
click at [839, 37] on span "My Profile" at bounding box center [820, 35] width 65 height 20
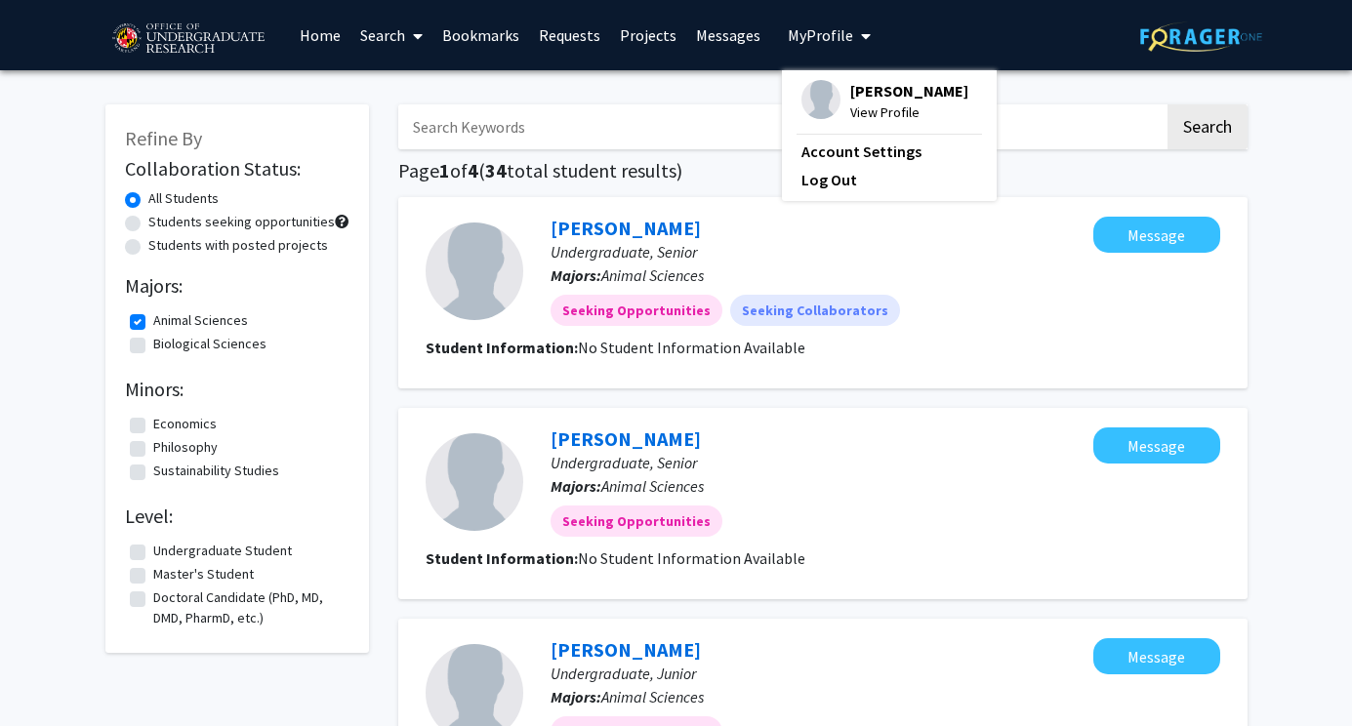
click at [864, 105] on span "View Profile" at bounding box center [909, 112] width 118 height 21
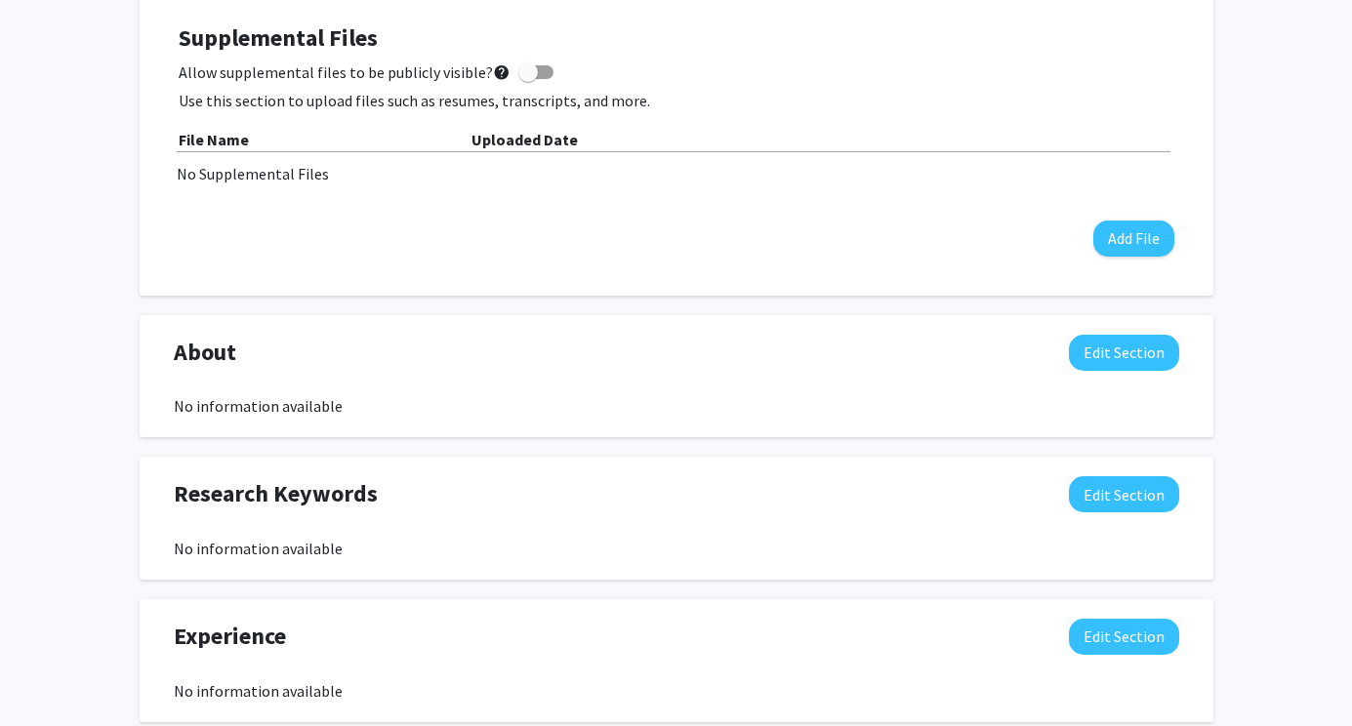
scroll to position [582, 0]
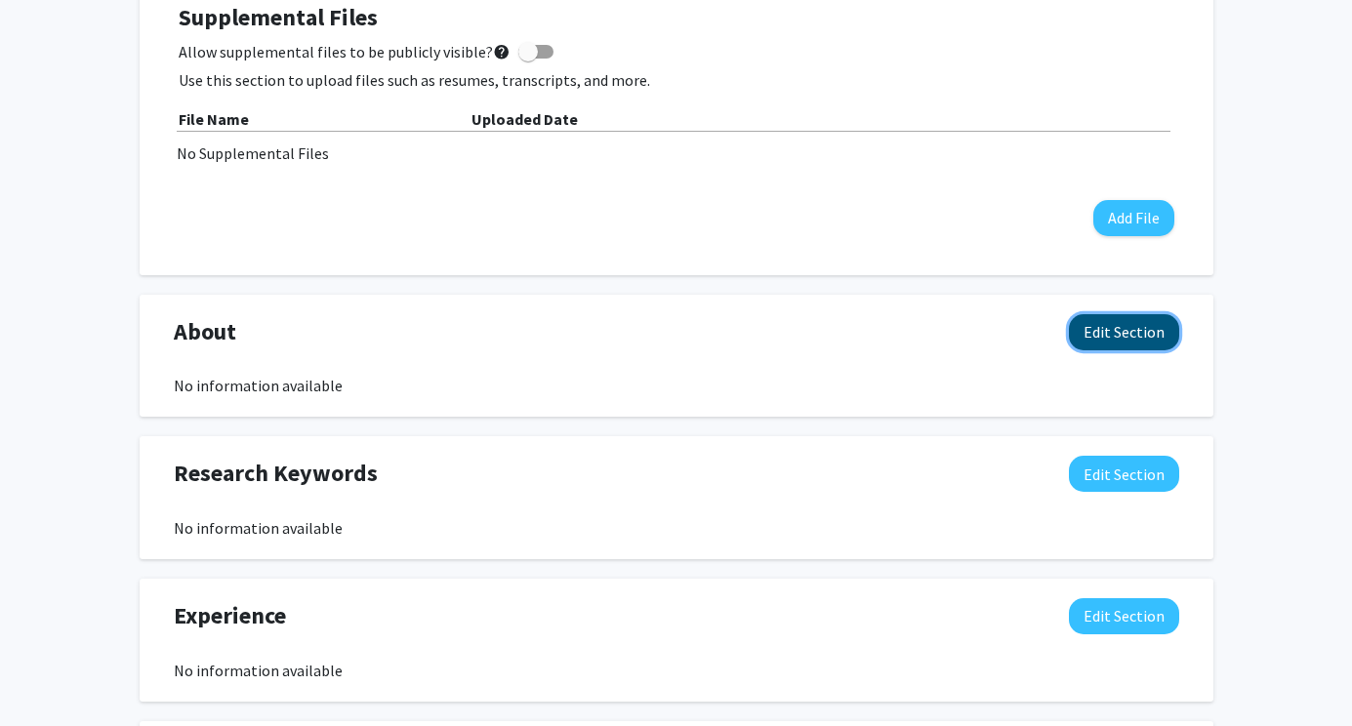
click at [1130, 330] on button "Edit Section" at bounding box center [1124, 332] width 110 height 36
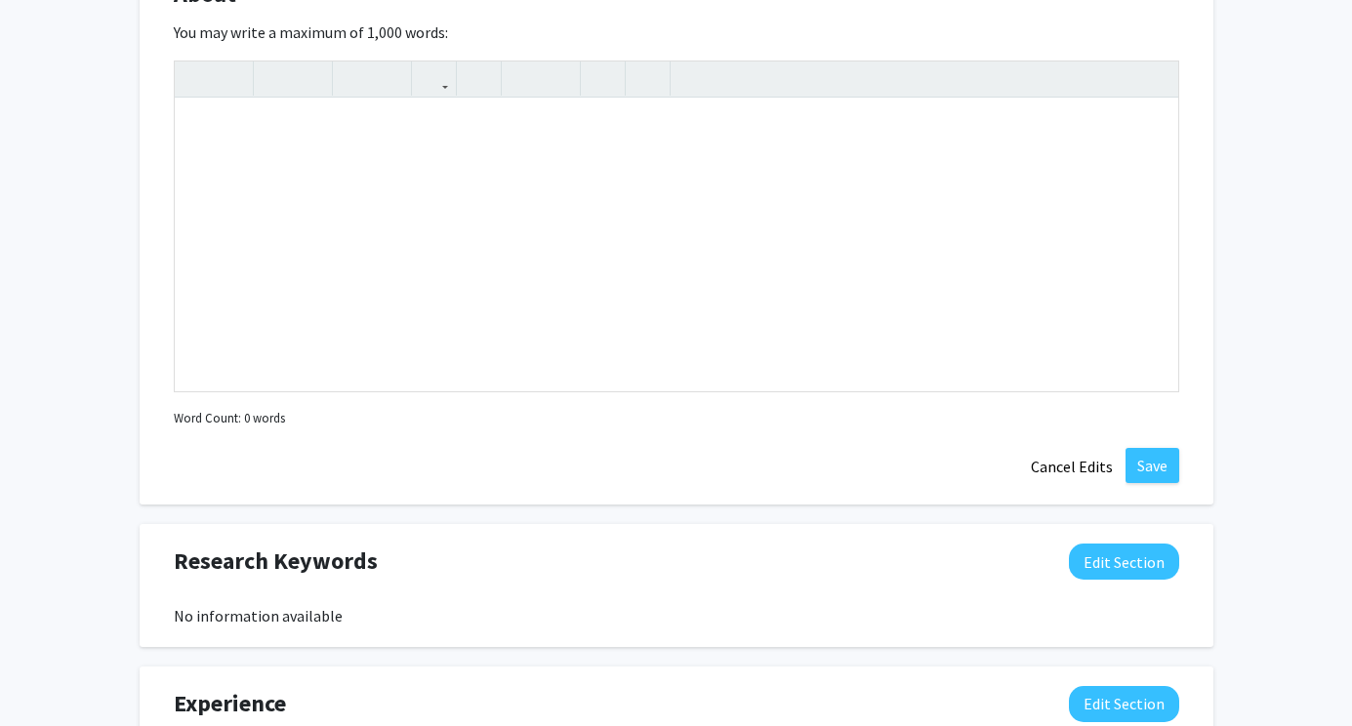
scroll to position [916, 0]
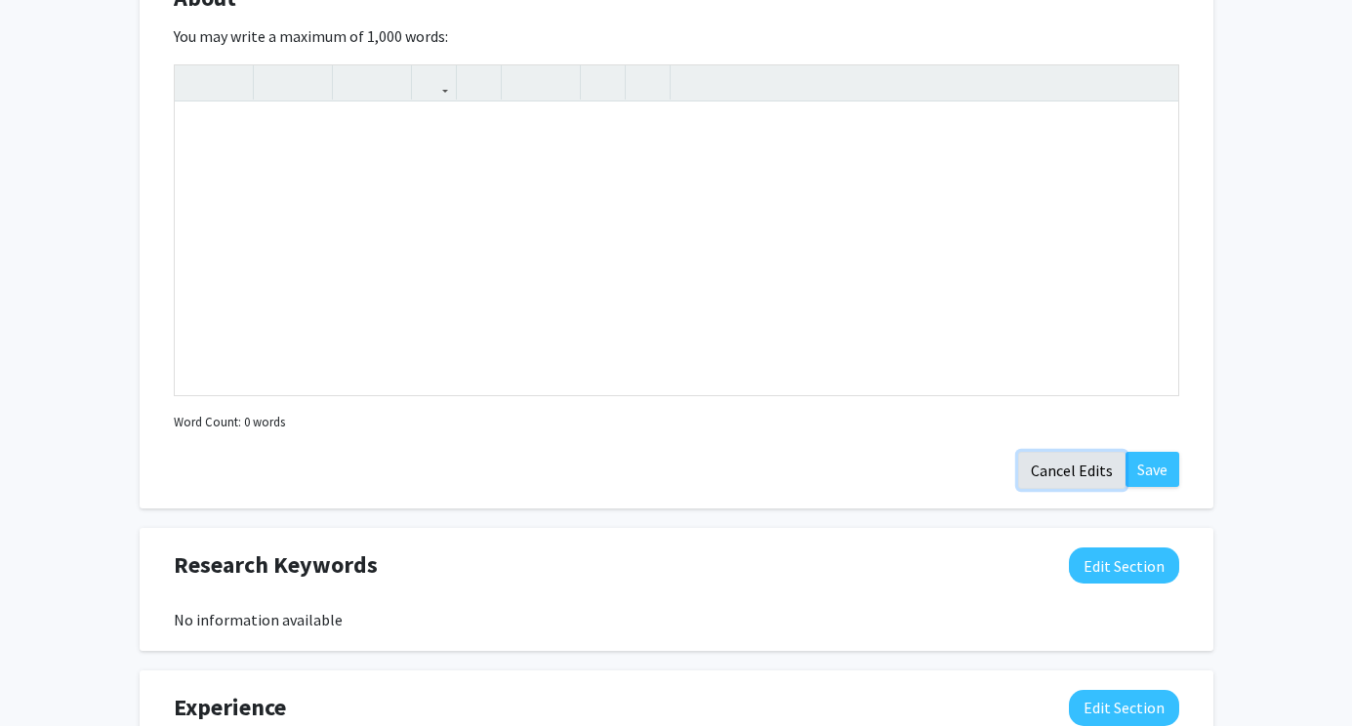
click at [1082, 459] on button "Cancel Edits" at bounding box center [1071, 470] width 107 height 37
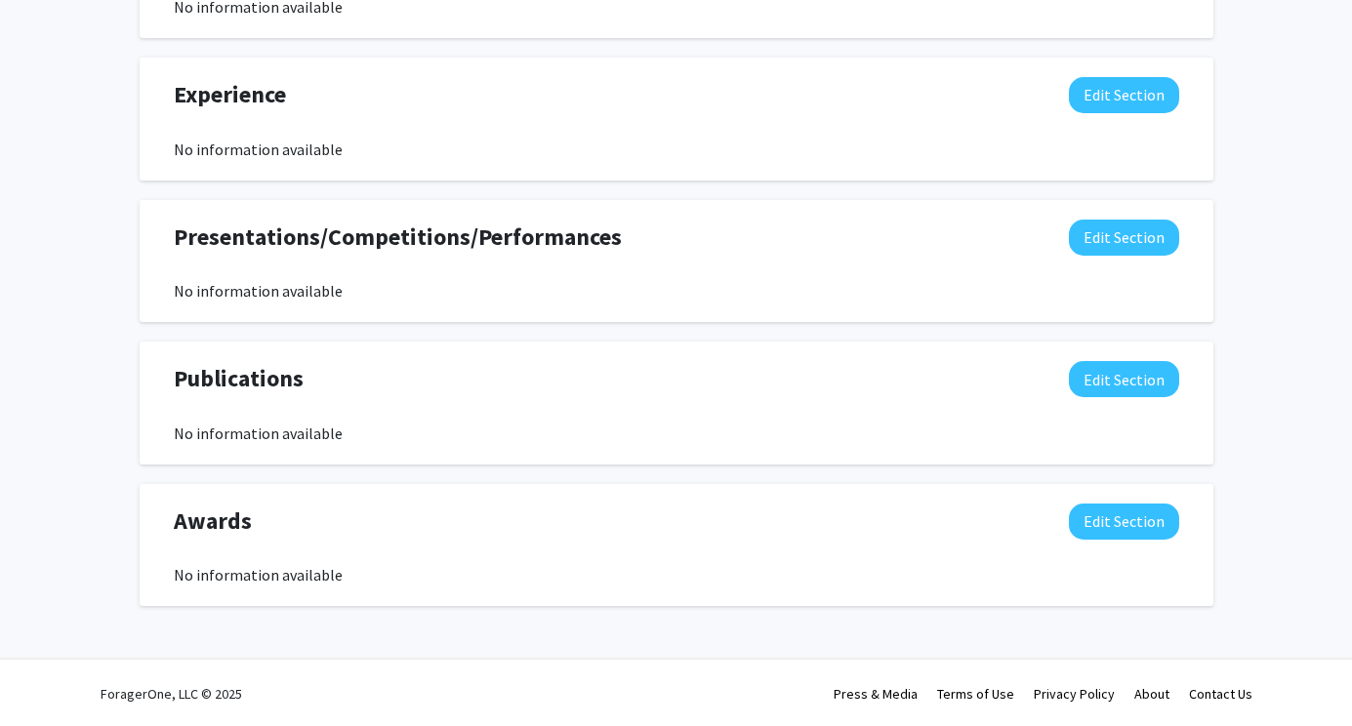
scroll to position [1105, 0]
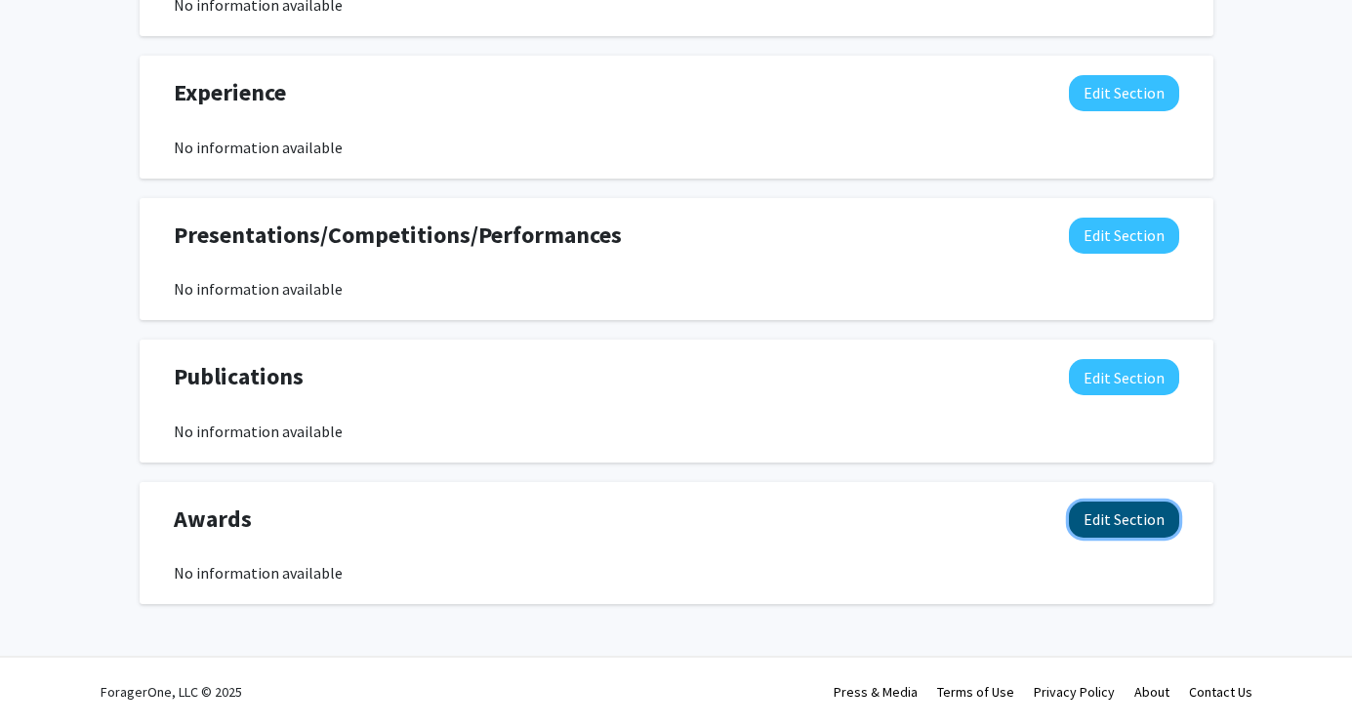
click at [1110, 513] on button "Edit Section" at bounding box center [1124, 520] width 110 height 36
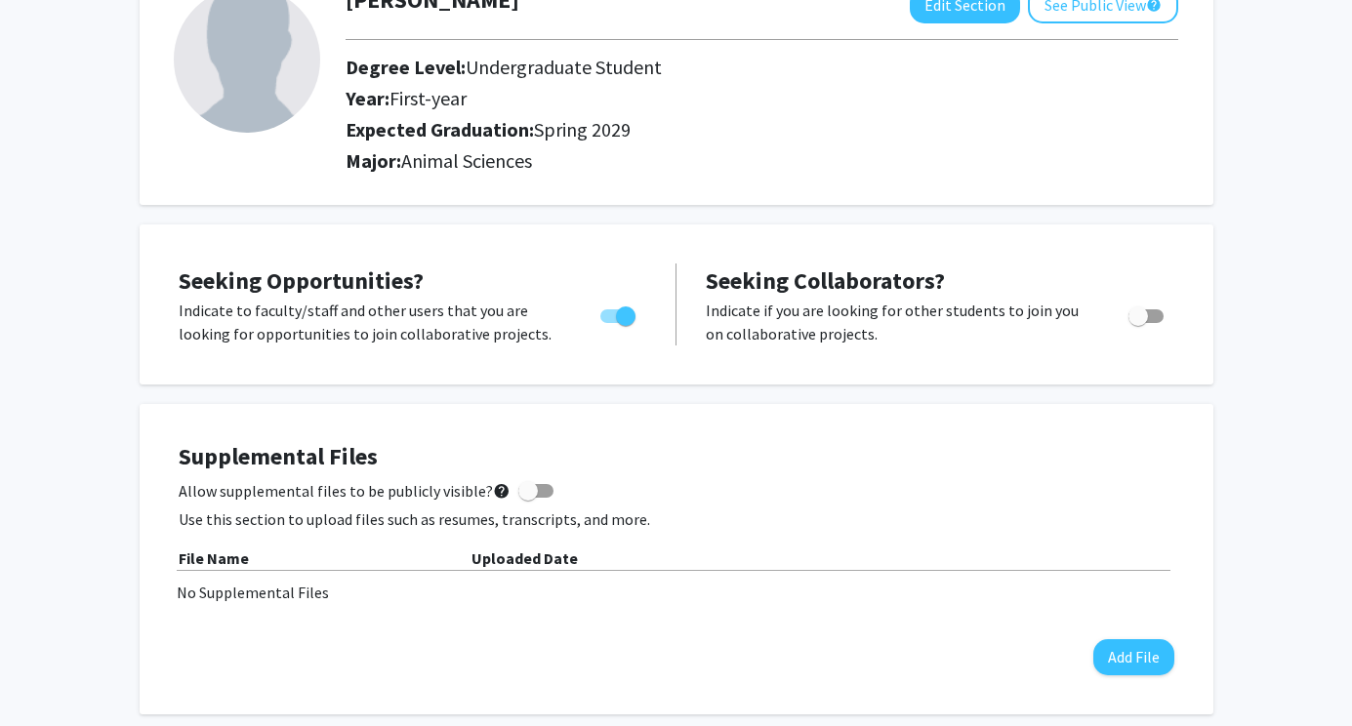
scroll to position [0, 0]
